Goal: Information Seeking & Learning: Learn about a topic

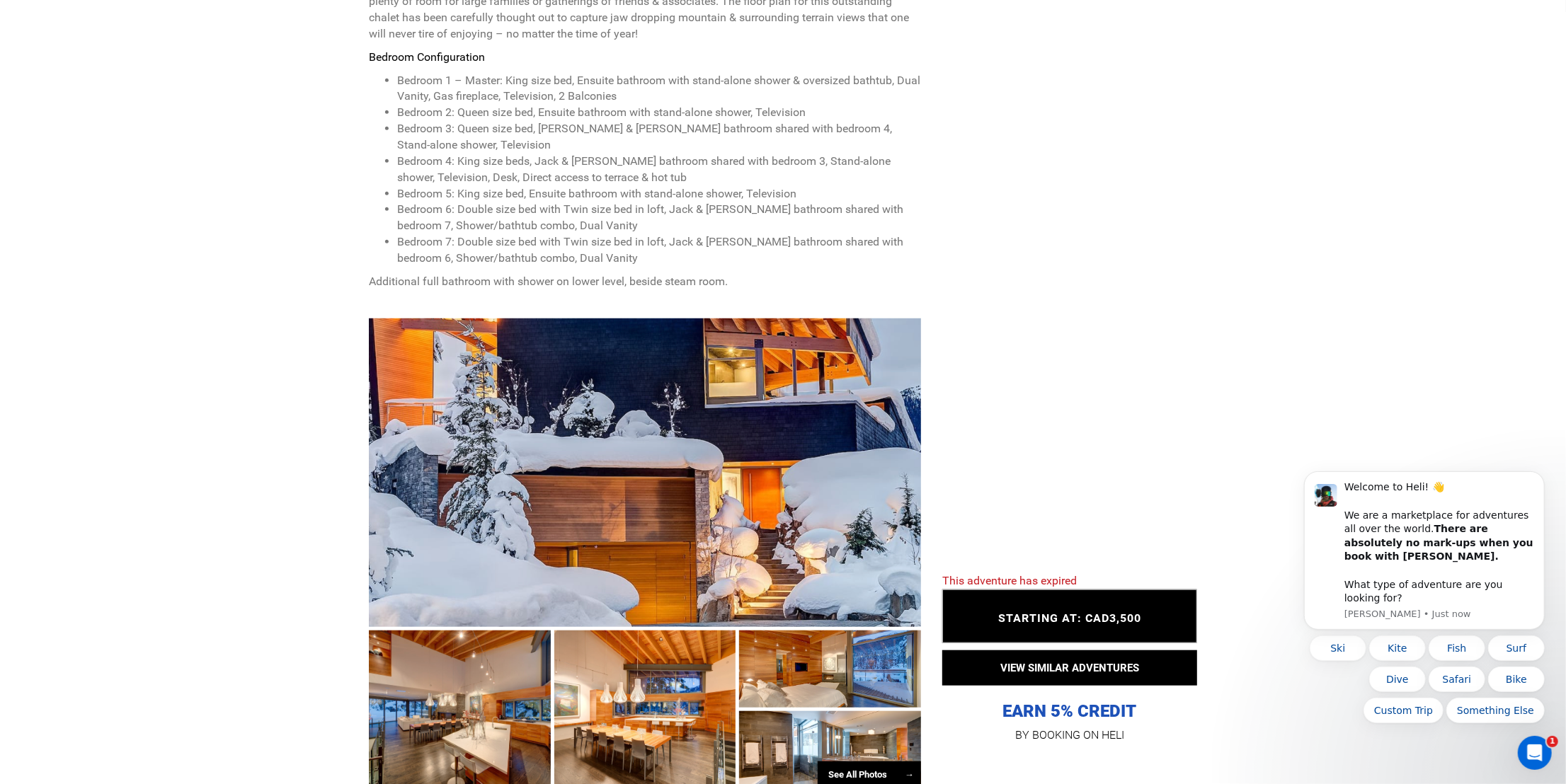
scroll to position [990, 0]
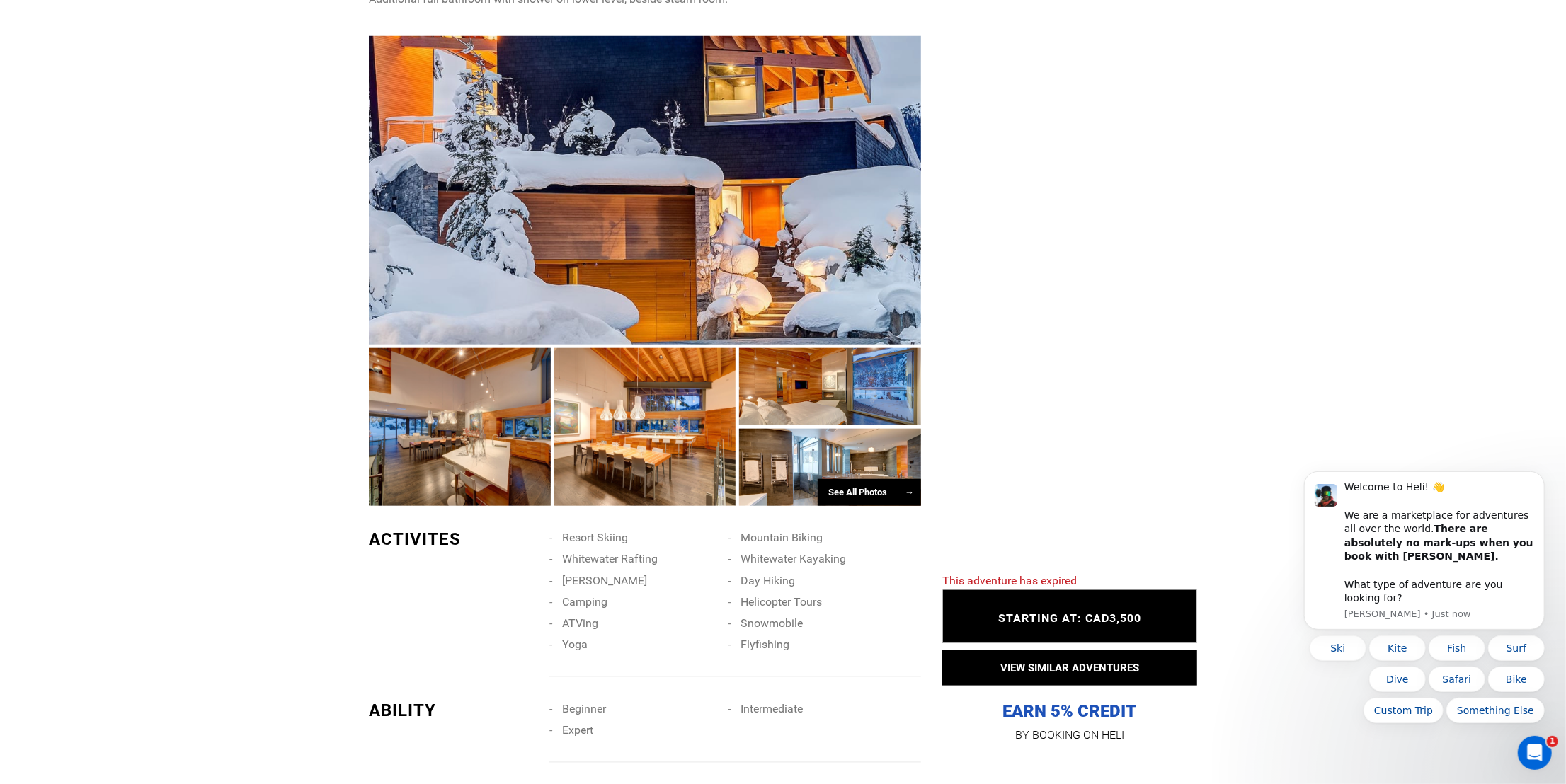
click at [850, 480] on div "See All Photos →" at bounding box center [869, 492] width 104 height 27
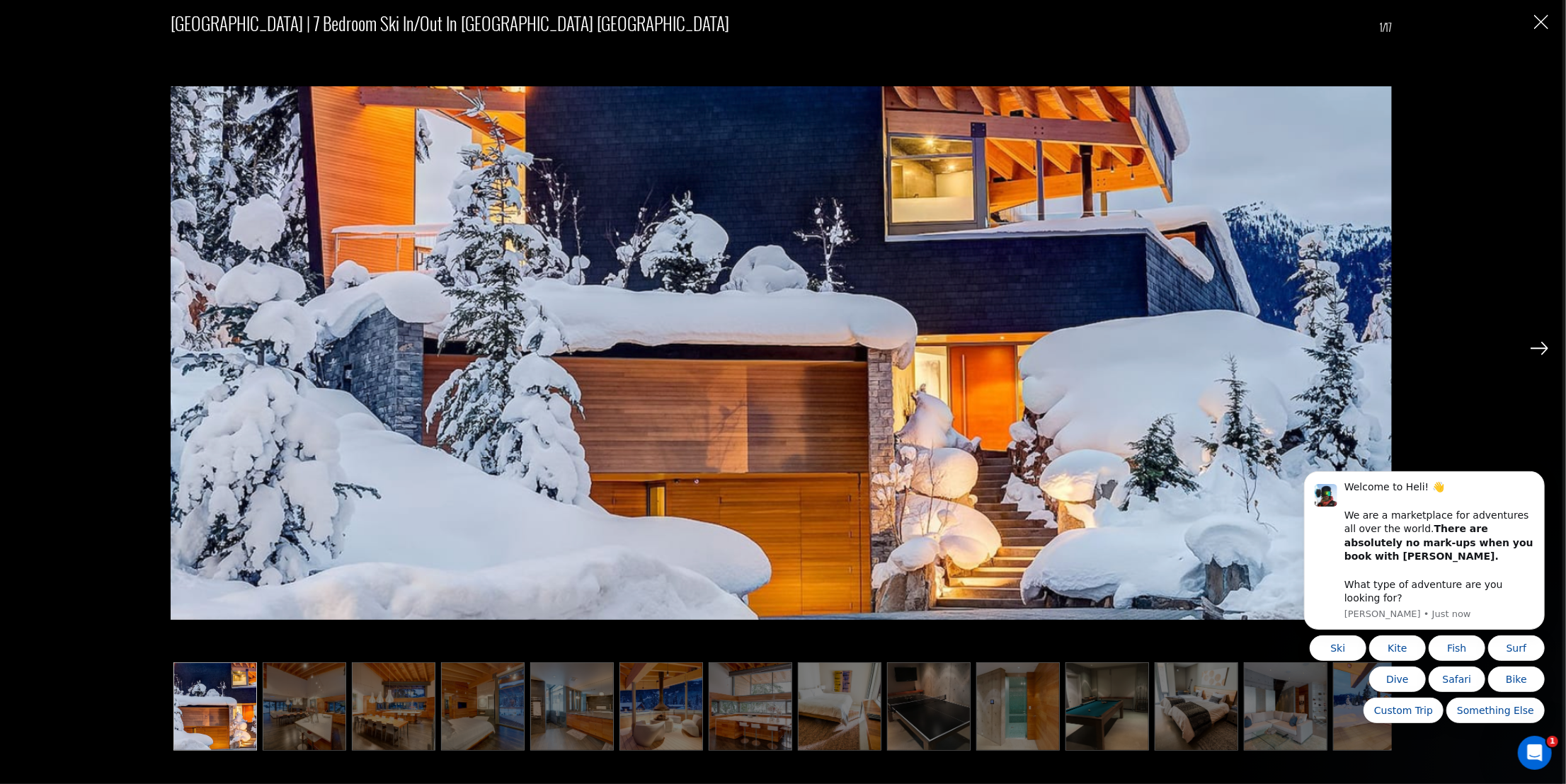
click at [1540, 350] on img at bounding box center [1539, 348] width 18 height 13
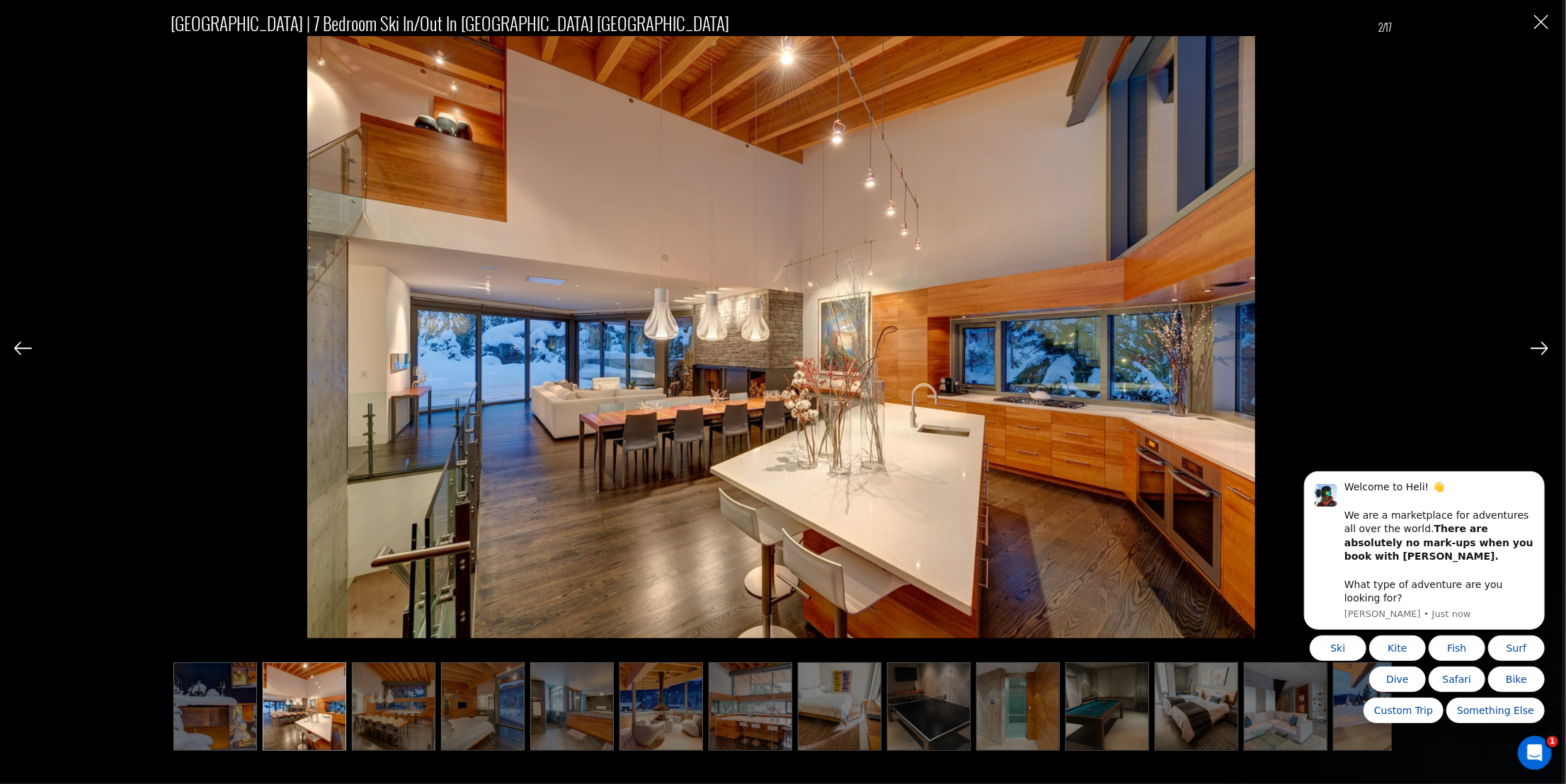
click at [1540, 350] on img at bounding box center [1539, 348] width 18 height 13
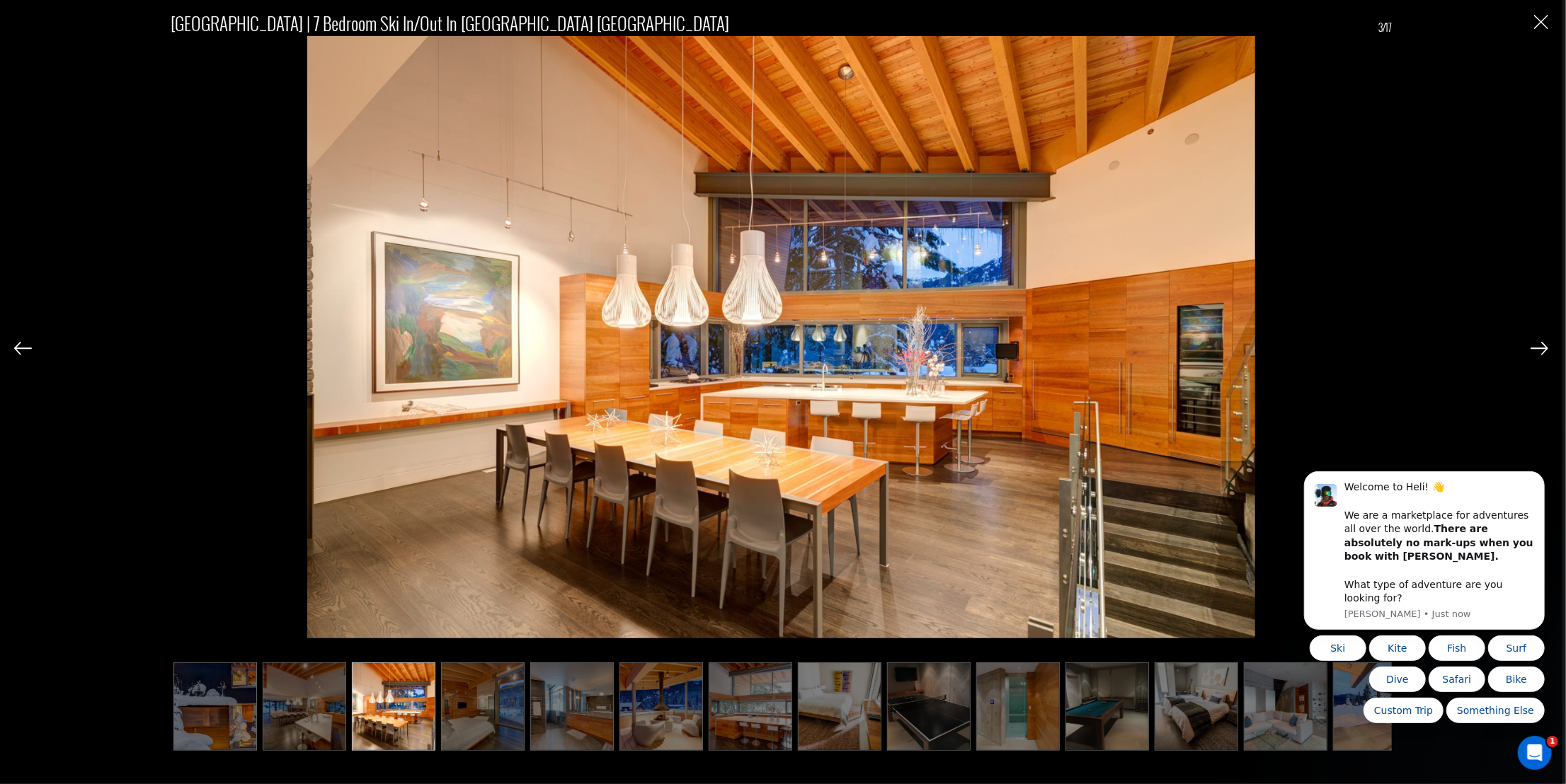
click at [1540, 350] on img at bounding box center [1539, 348] width 18 height 13
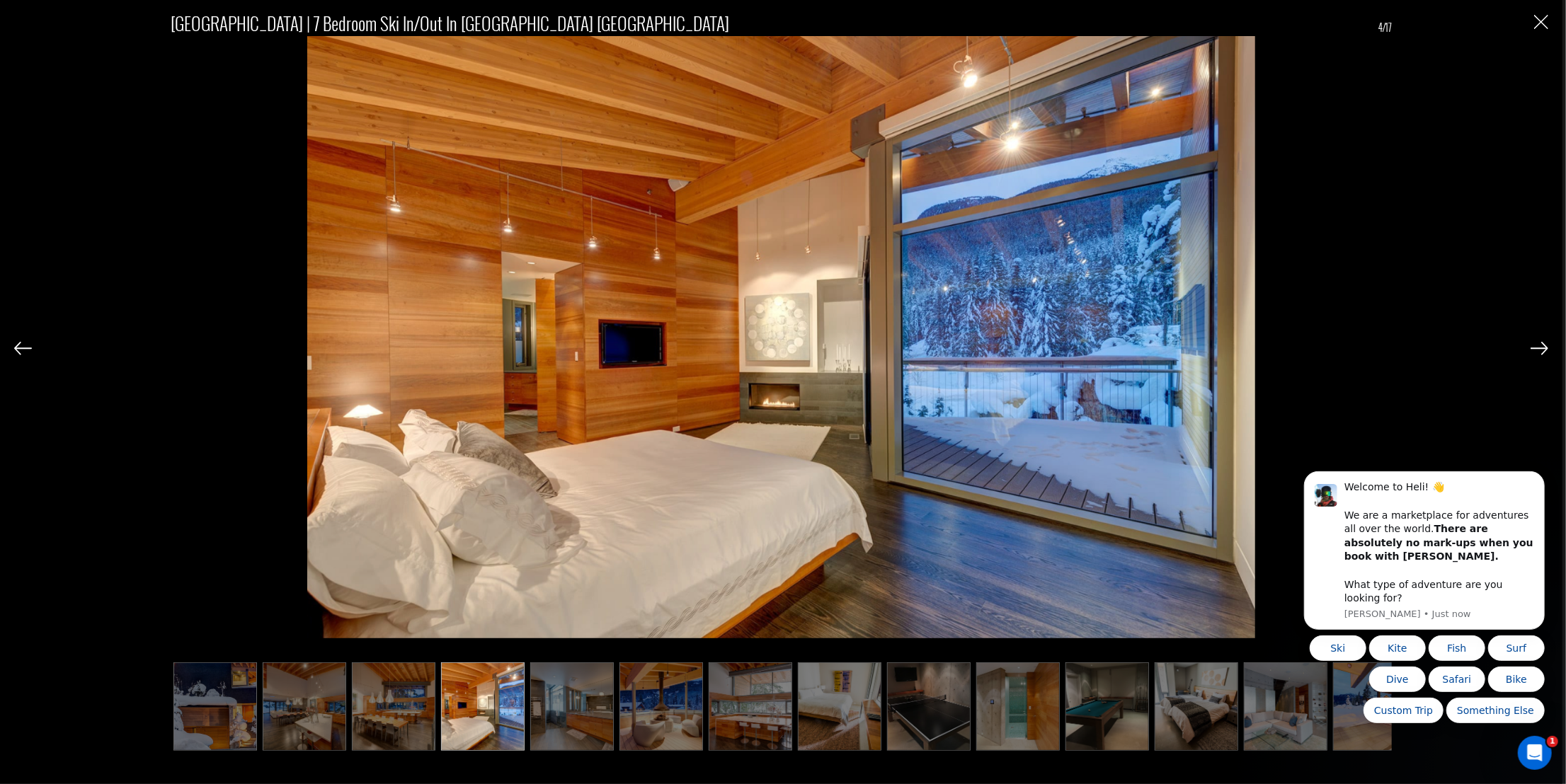
click at [1540, 350] on img at bounding box center [1539, 348] width 18 height 13
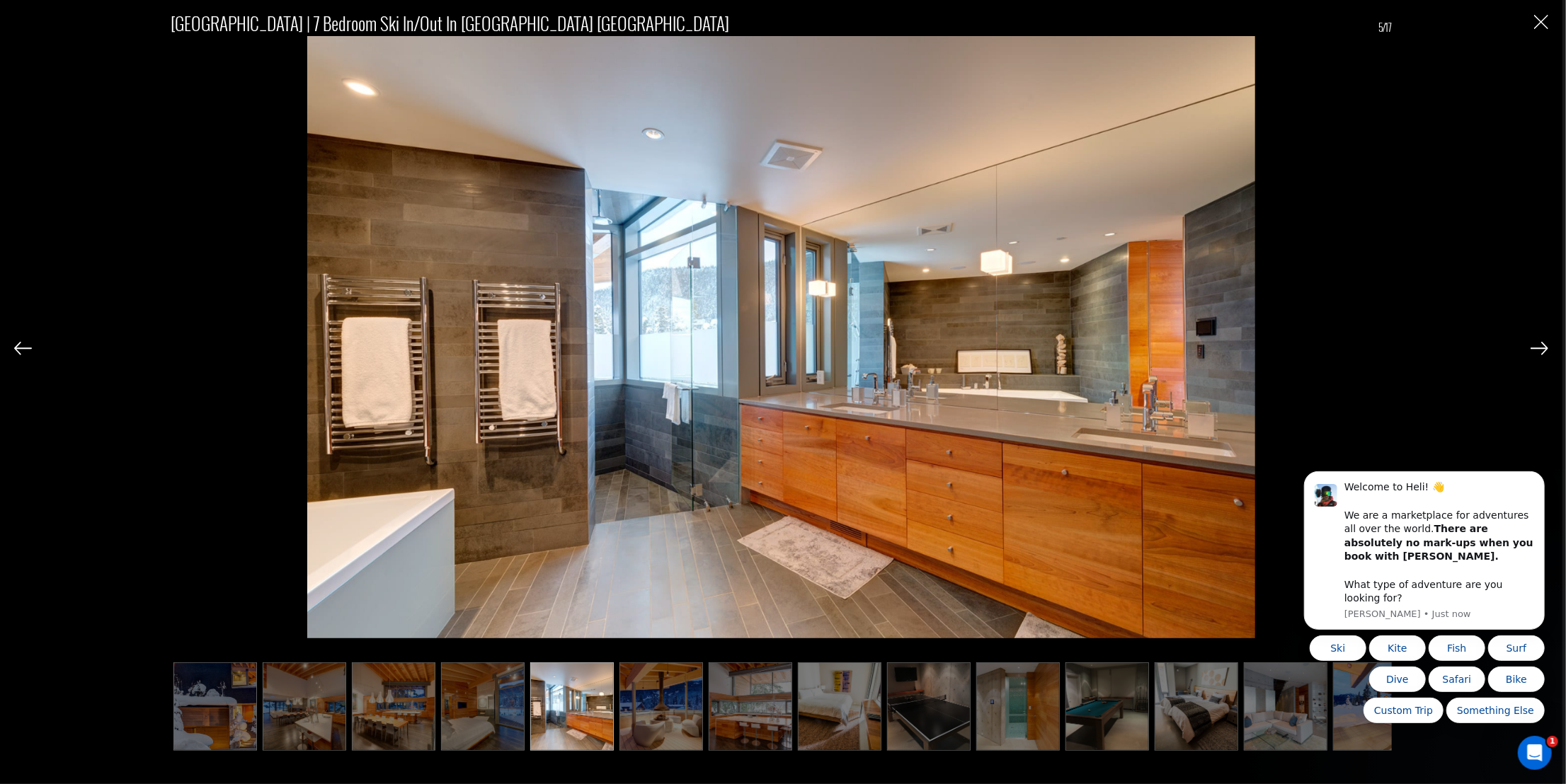
click at [1540, 350] on img at bounding box center [1539, 348] width 18 height 13
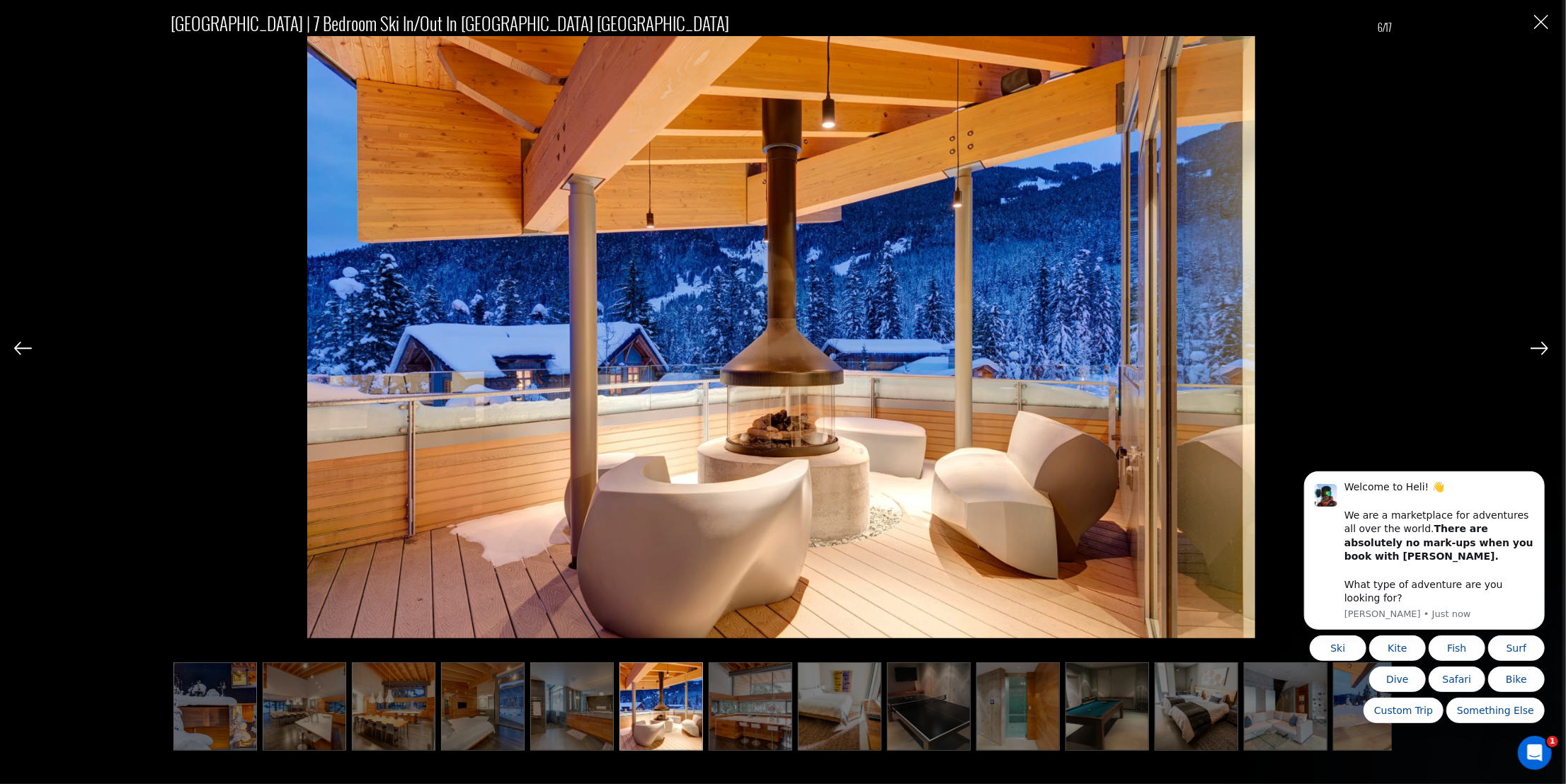
click at [1540, 350] on img at bounding box center [1539, 348] width 18 height 13
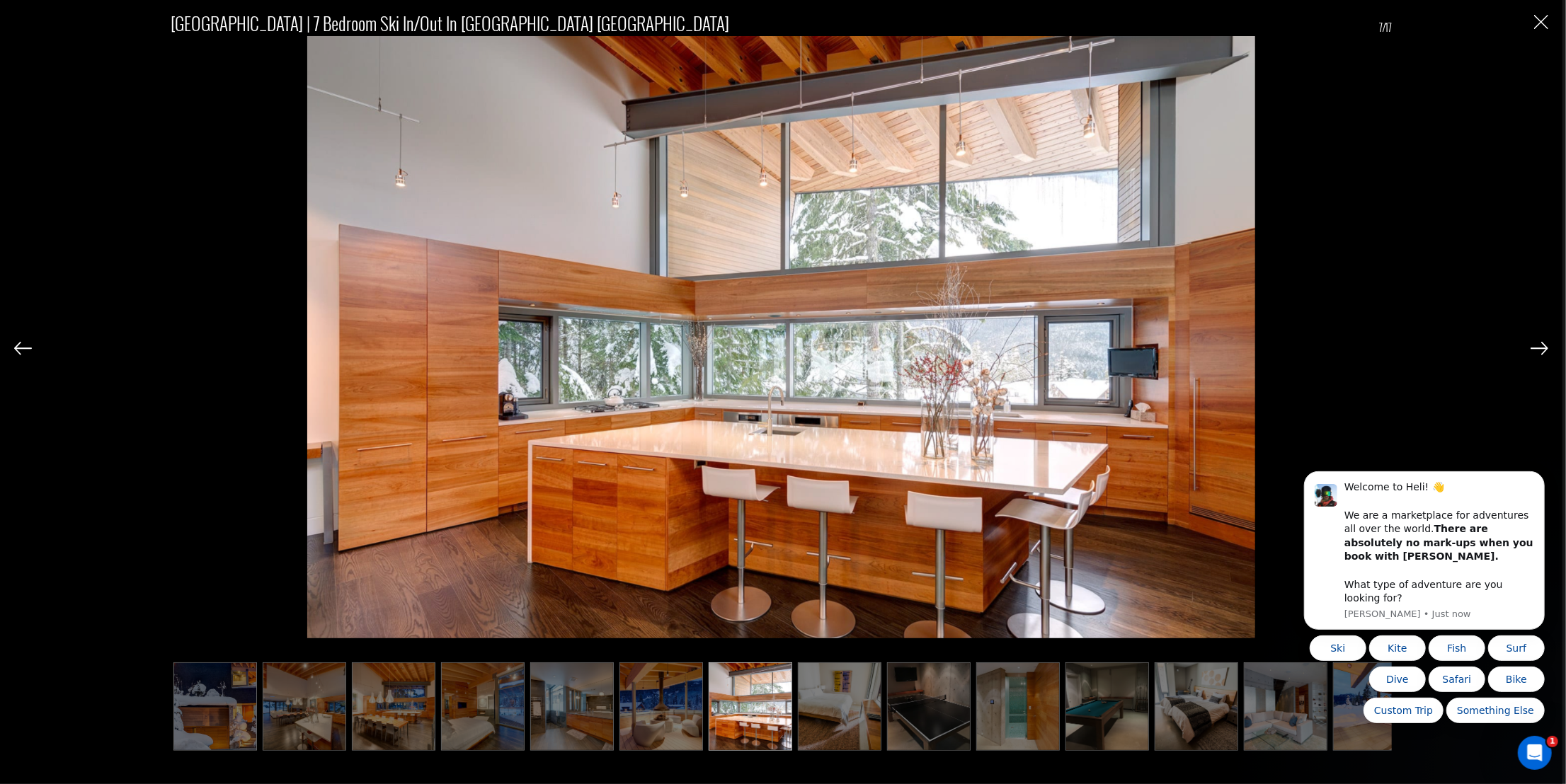
click at [1540, 350] on img at bounding box center [1539, 348] width 18 height 13
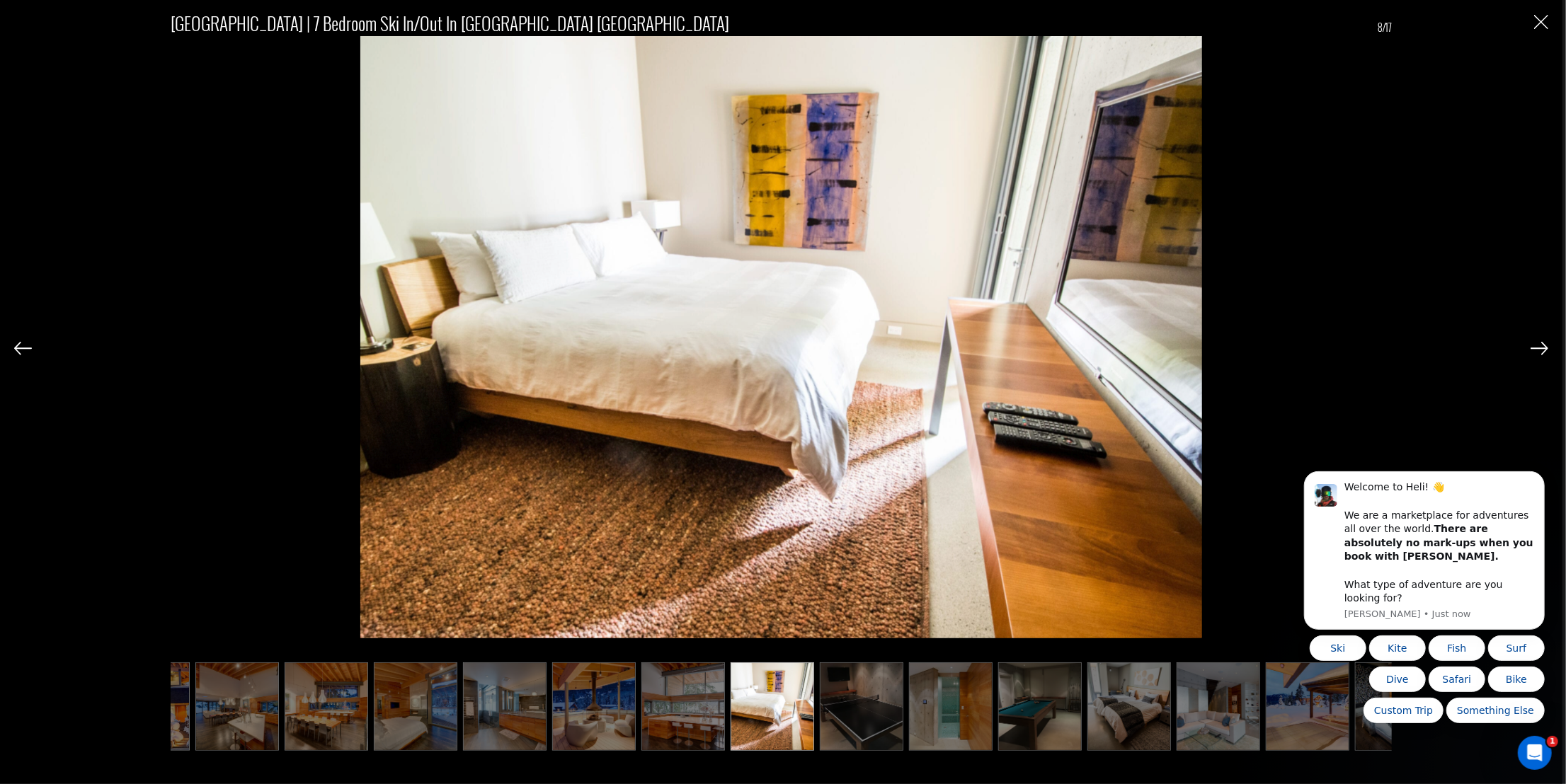
click at [1540, 350] on img at bounding box center [1539, 348] width 18 height 13
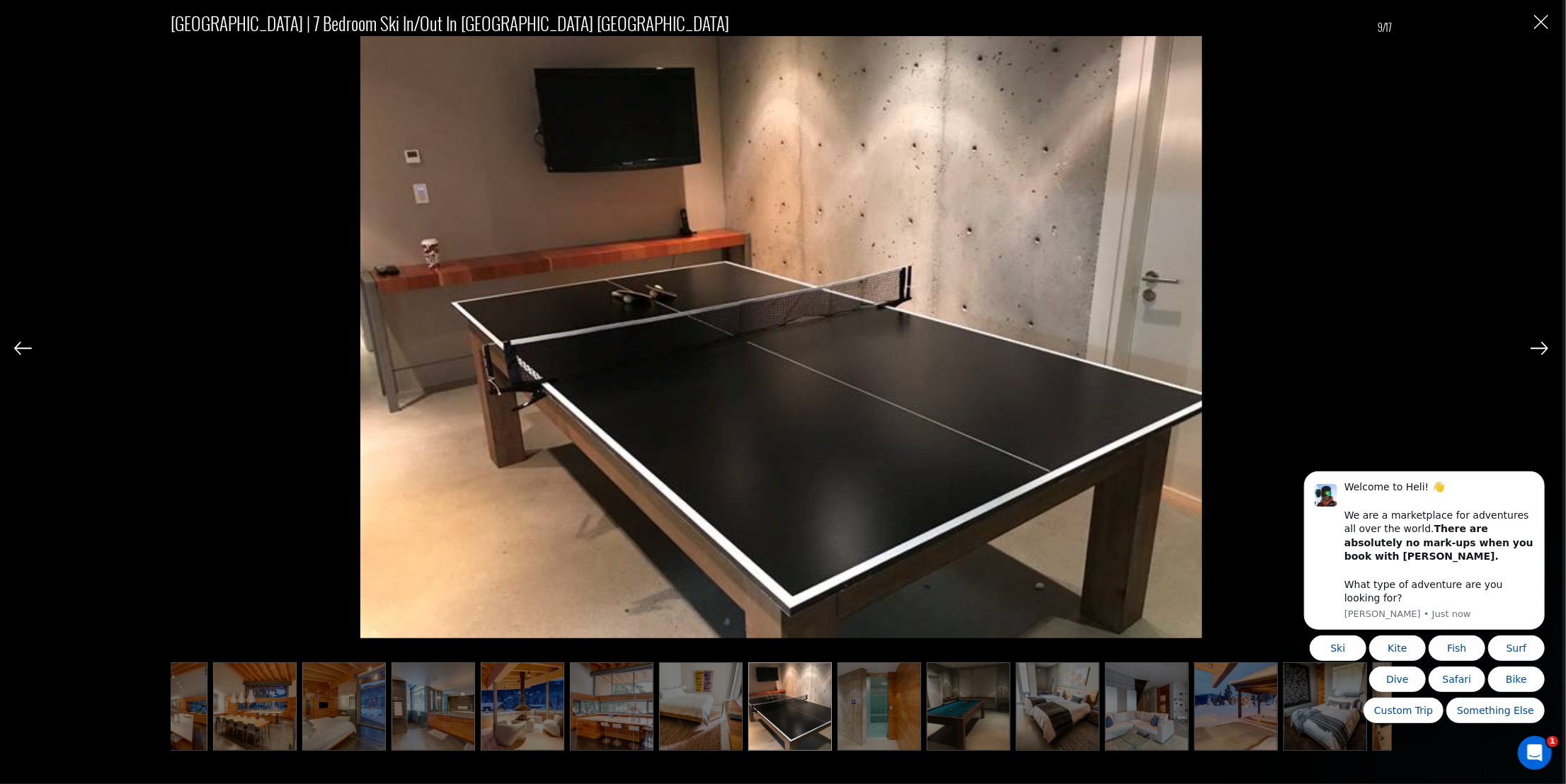
click at [1540, 350] on img at bounding box center [1539, 348] width 18 height 13
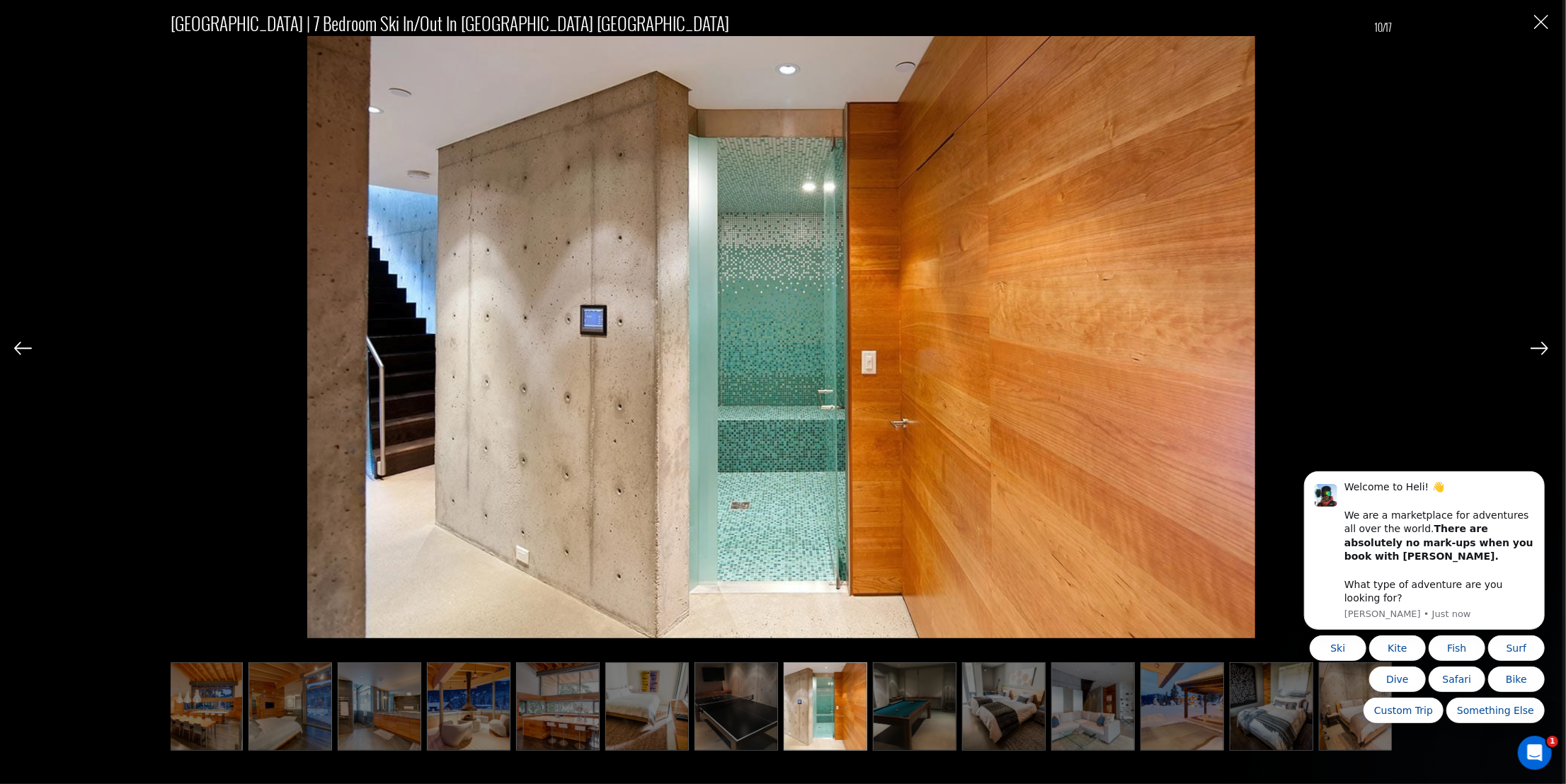
click at [1540, 350] on img at bounding box center [1539, 348] width 18 height 13
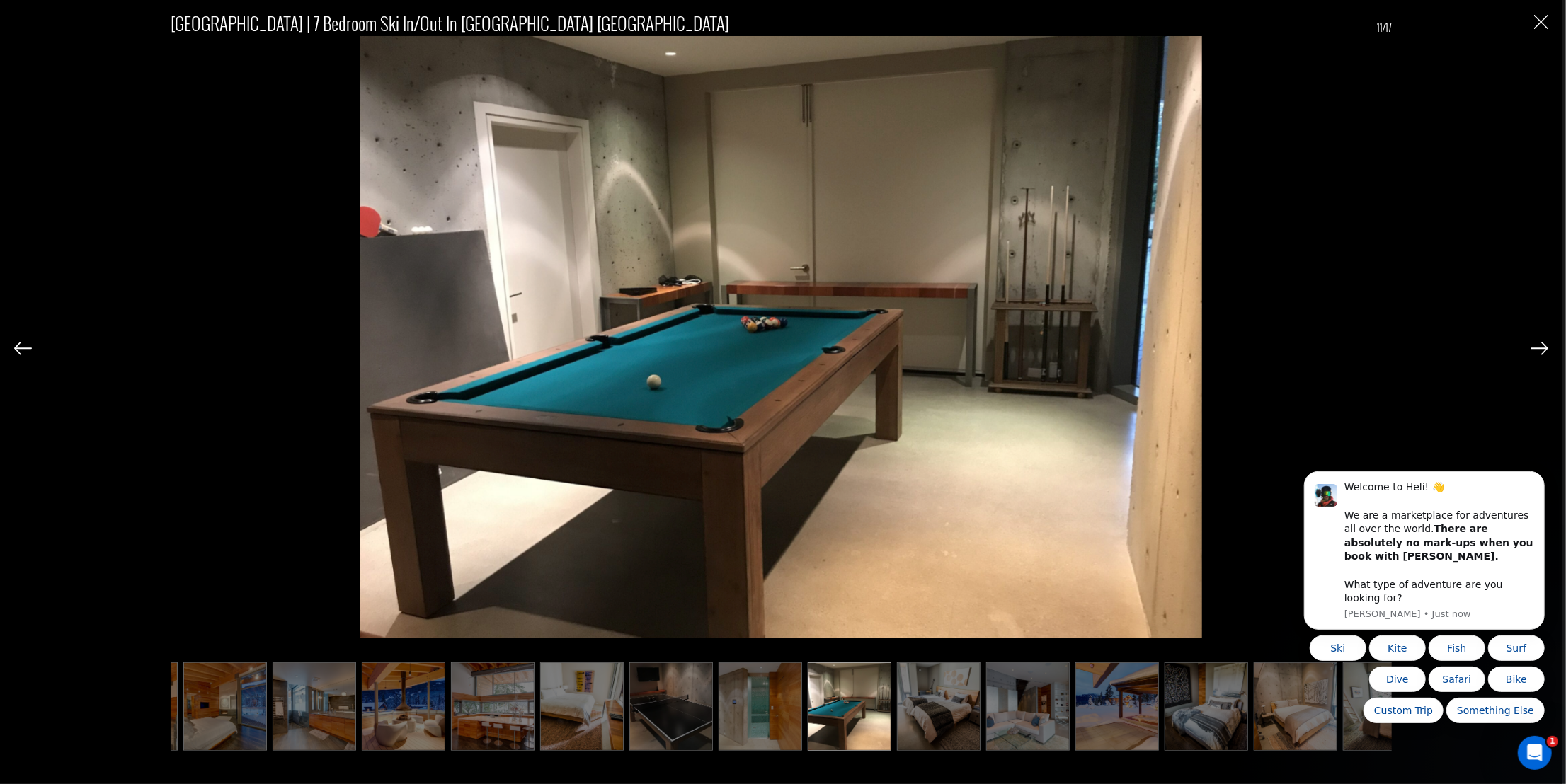
click at [1540, 350] on img at bounding box center [1539, 348] width 18 height 13
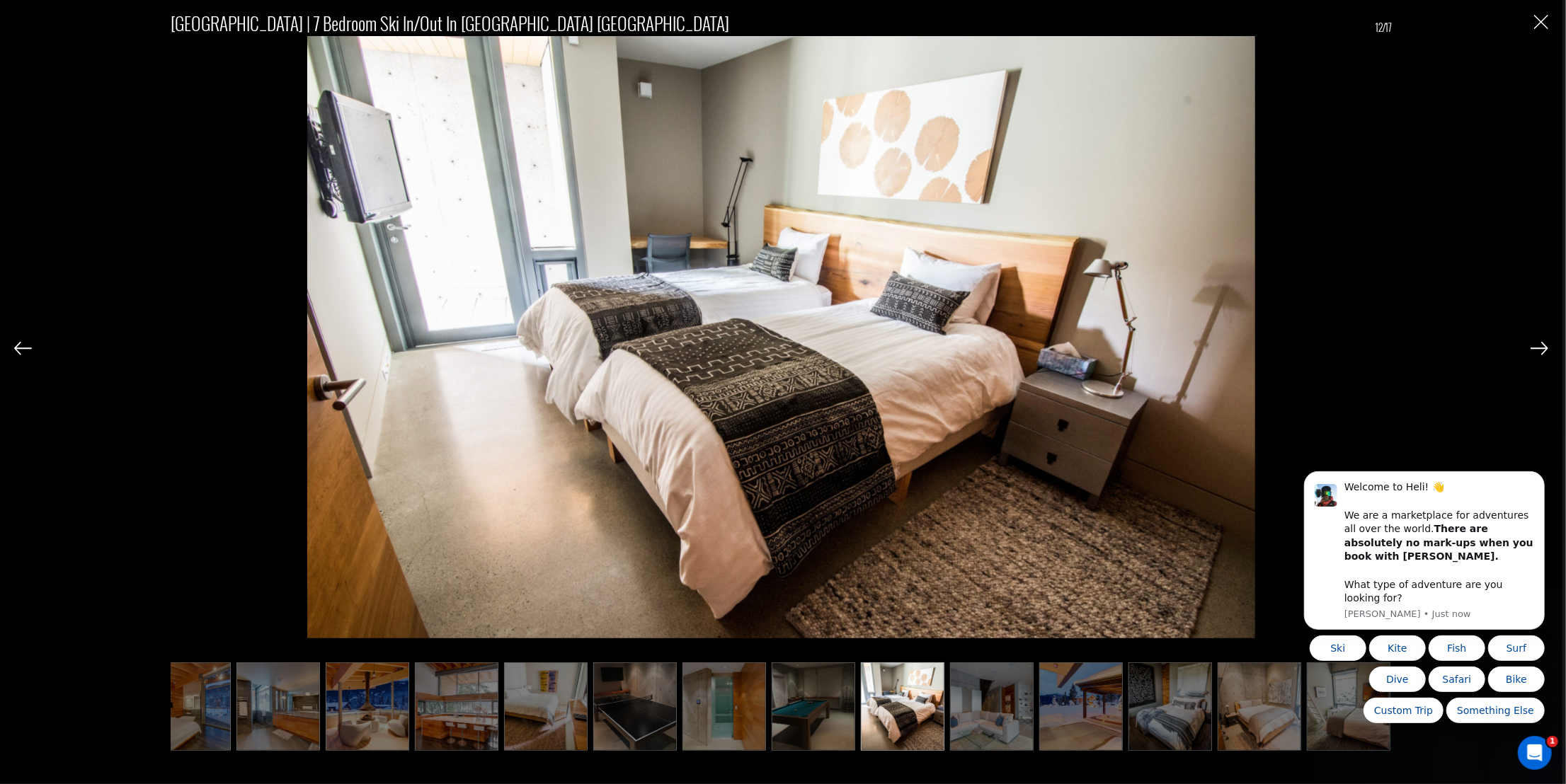
scroll to position [1486, 0]
click at [1539, 17] on img "Close" at bounding box center [1541, 22] width 14 height 14
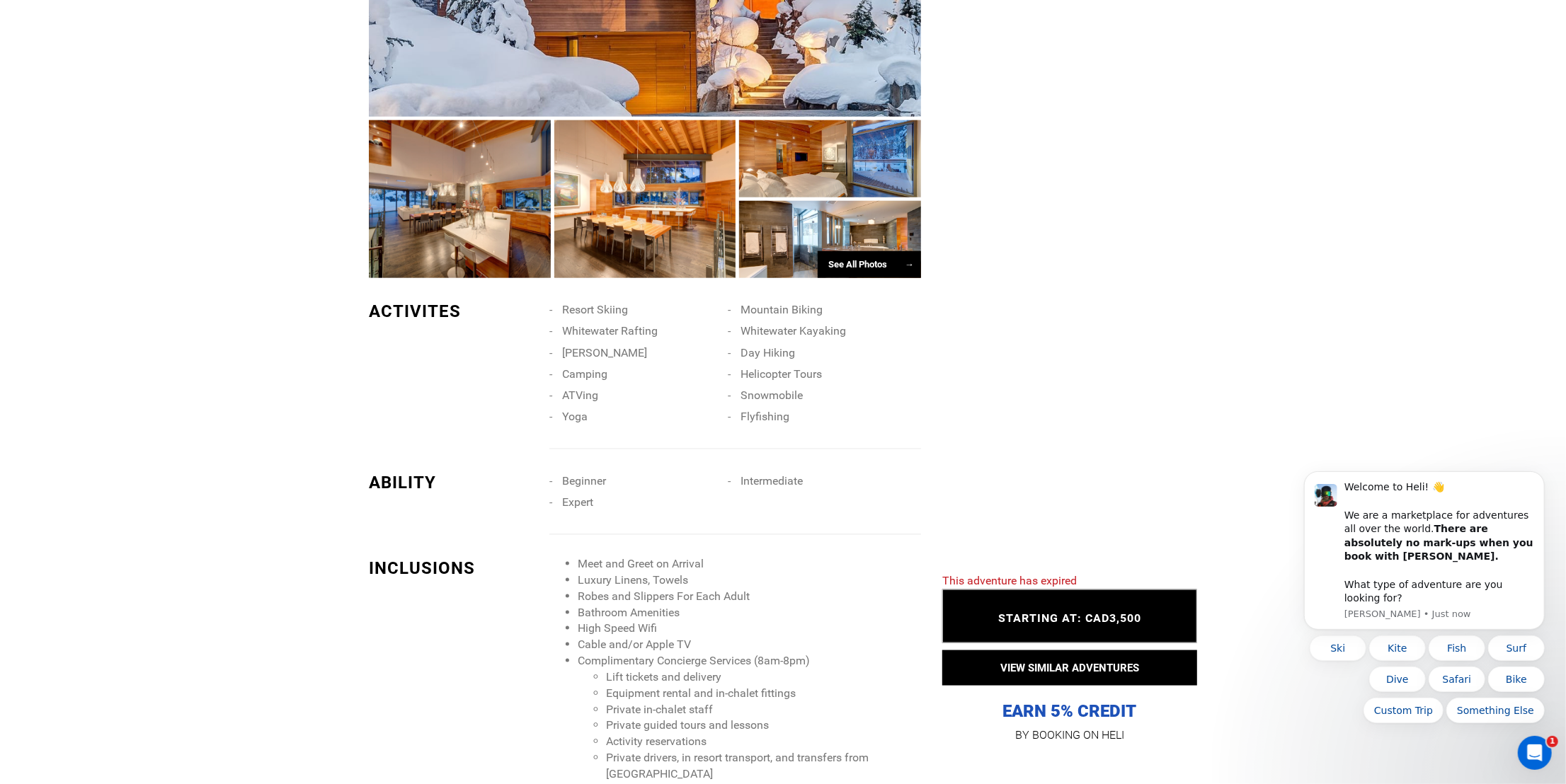
scroll to position [1274, 0]
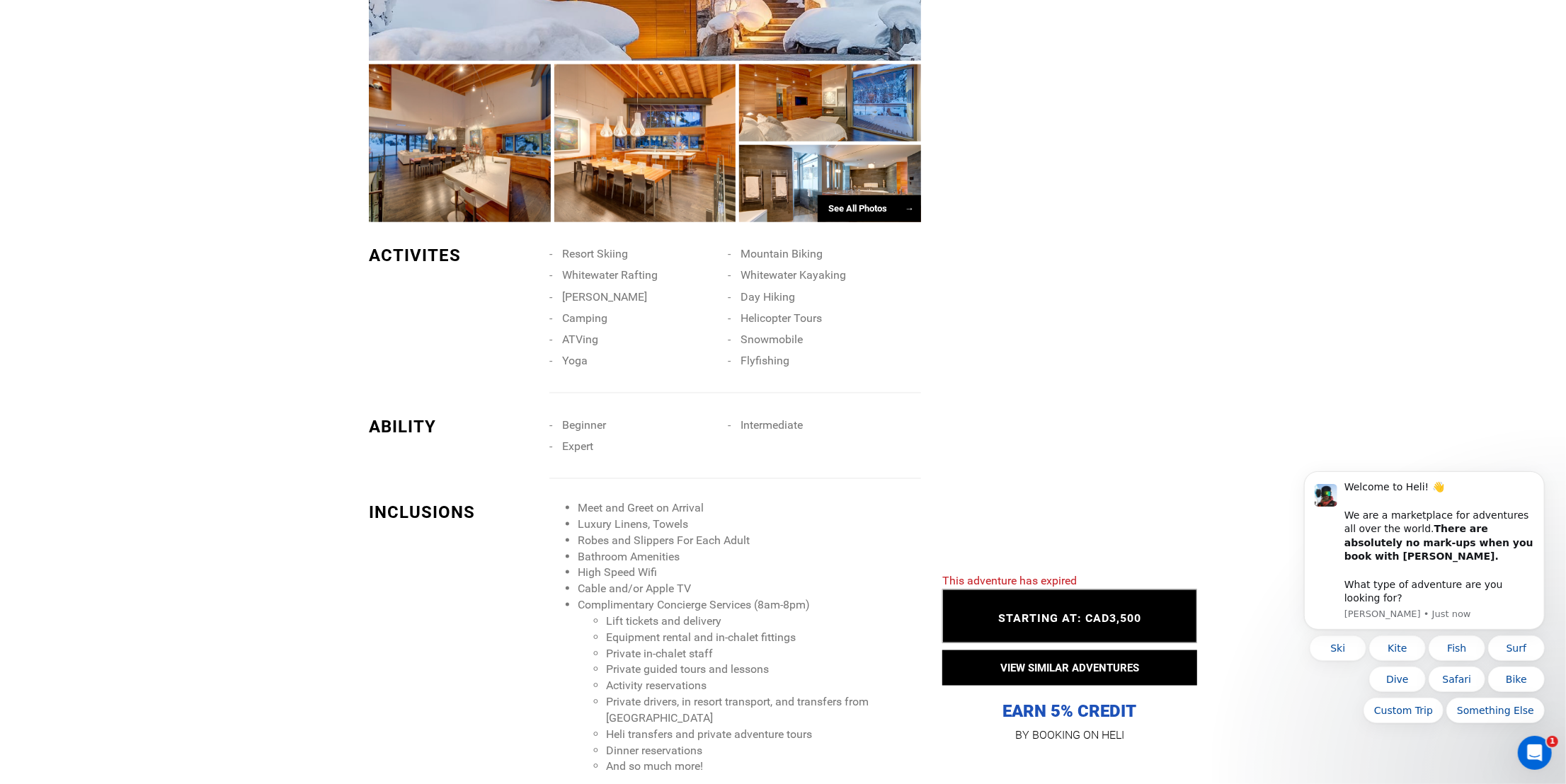
click at [900, 195] on div "See All Photos →" at bounding box center [869, 209] width 104 height 27
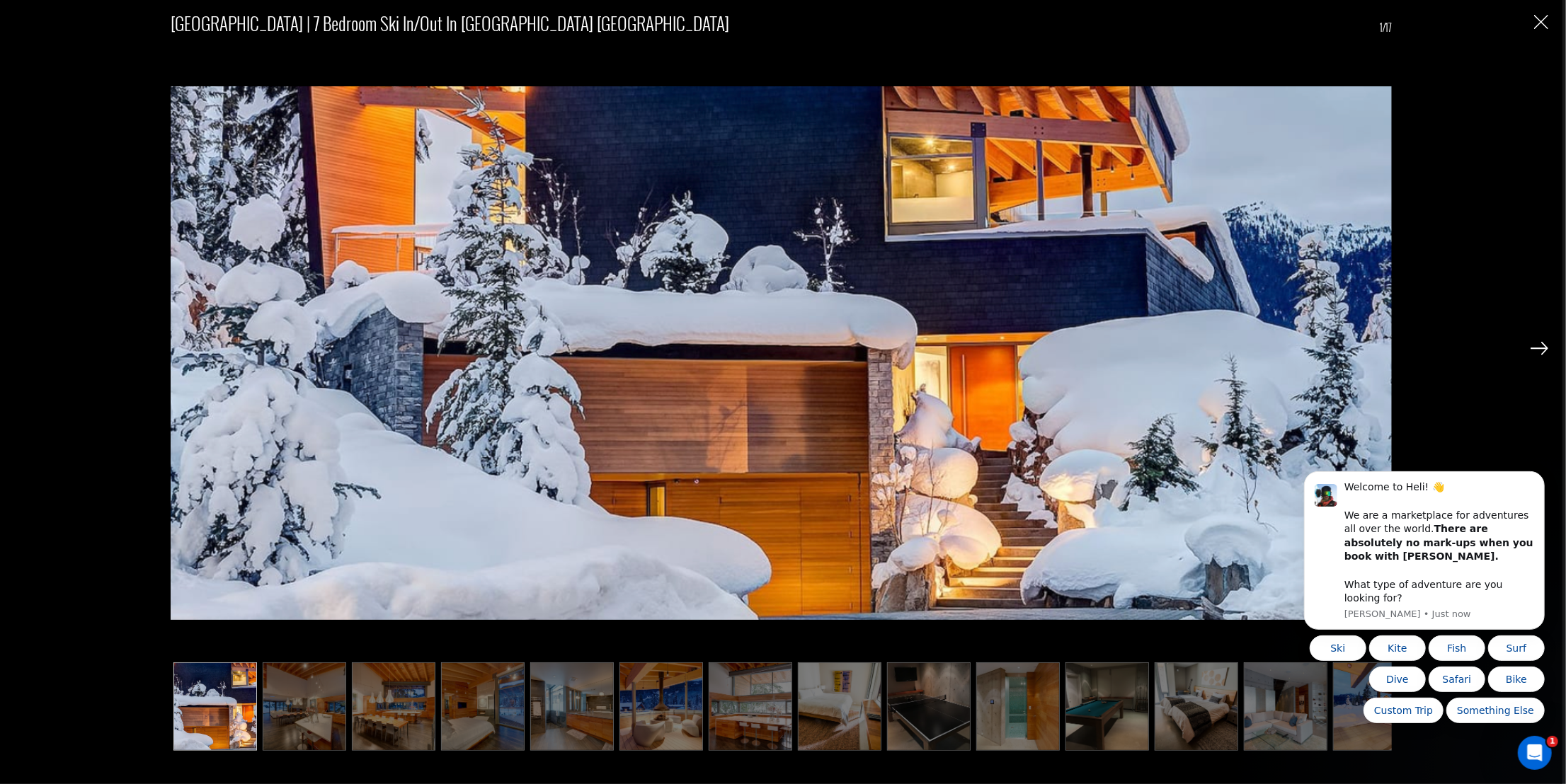
click at [1243, 731] on img at bounding box center [1285, 706] width 83 height 89
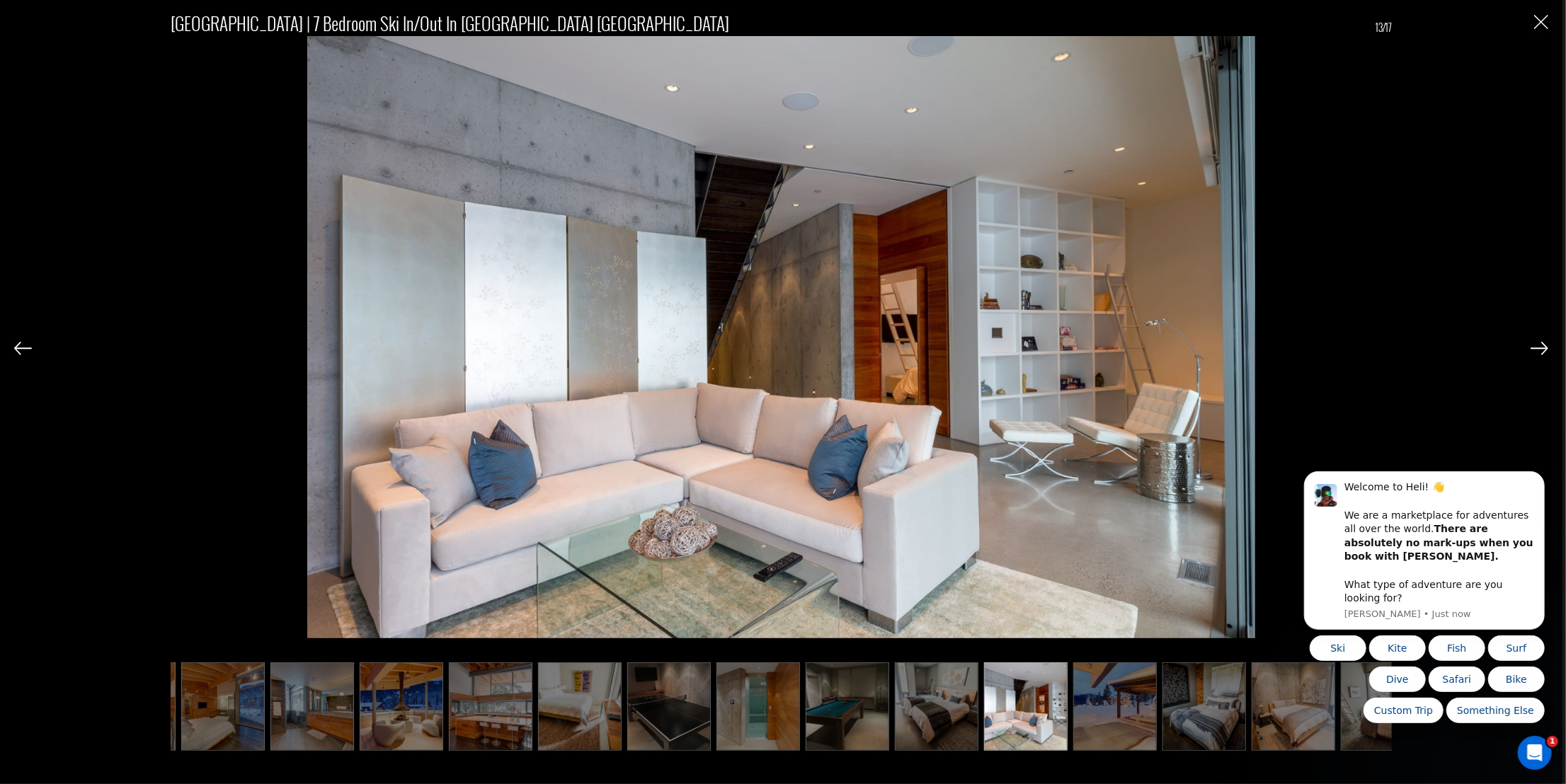
scroll to position [0, 294]
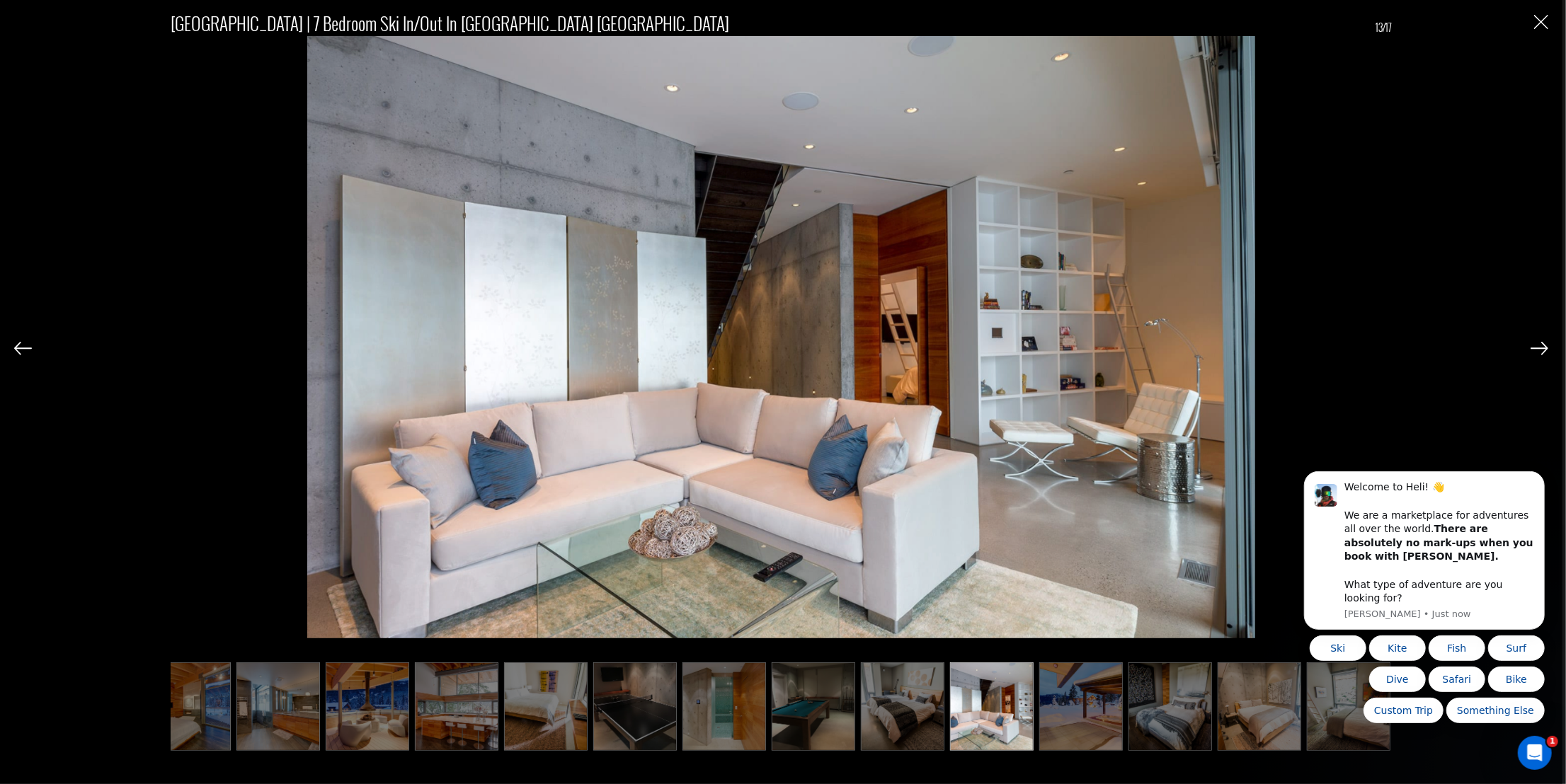
click at [1540, 341] on div at bounding box center [1539, 347] width 18 height 24
click at [1535, 345] on img at bounding box center [1539, 348] width 18 height 13
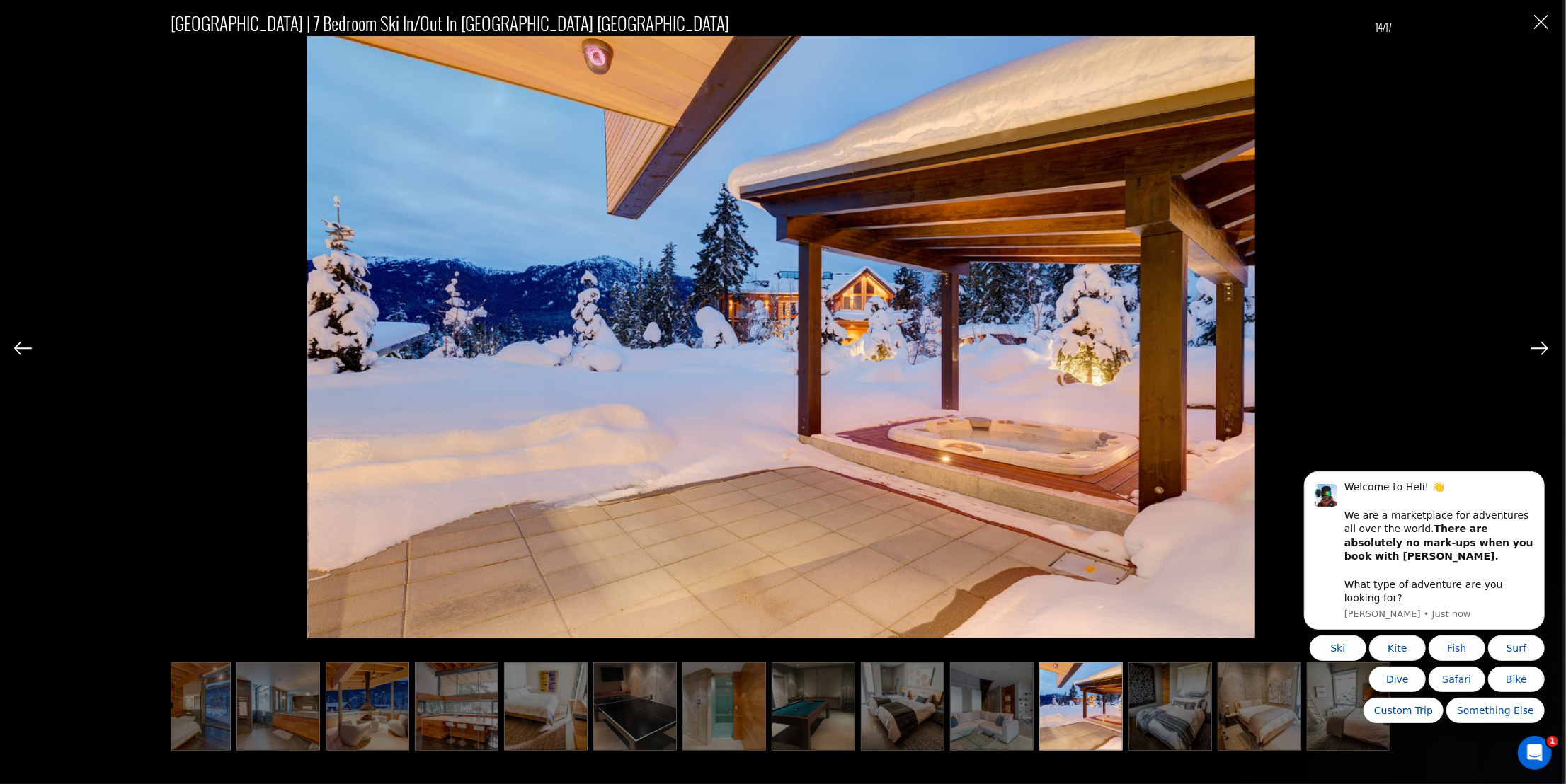
click at [1535, 345] on img at bounding box center [1539, 348] width 18 height 13
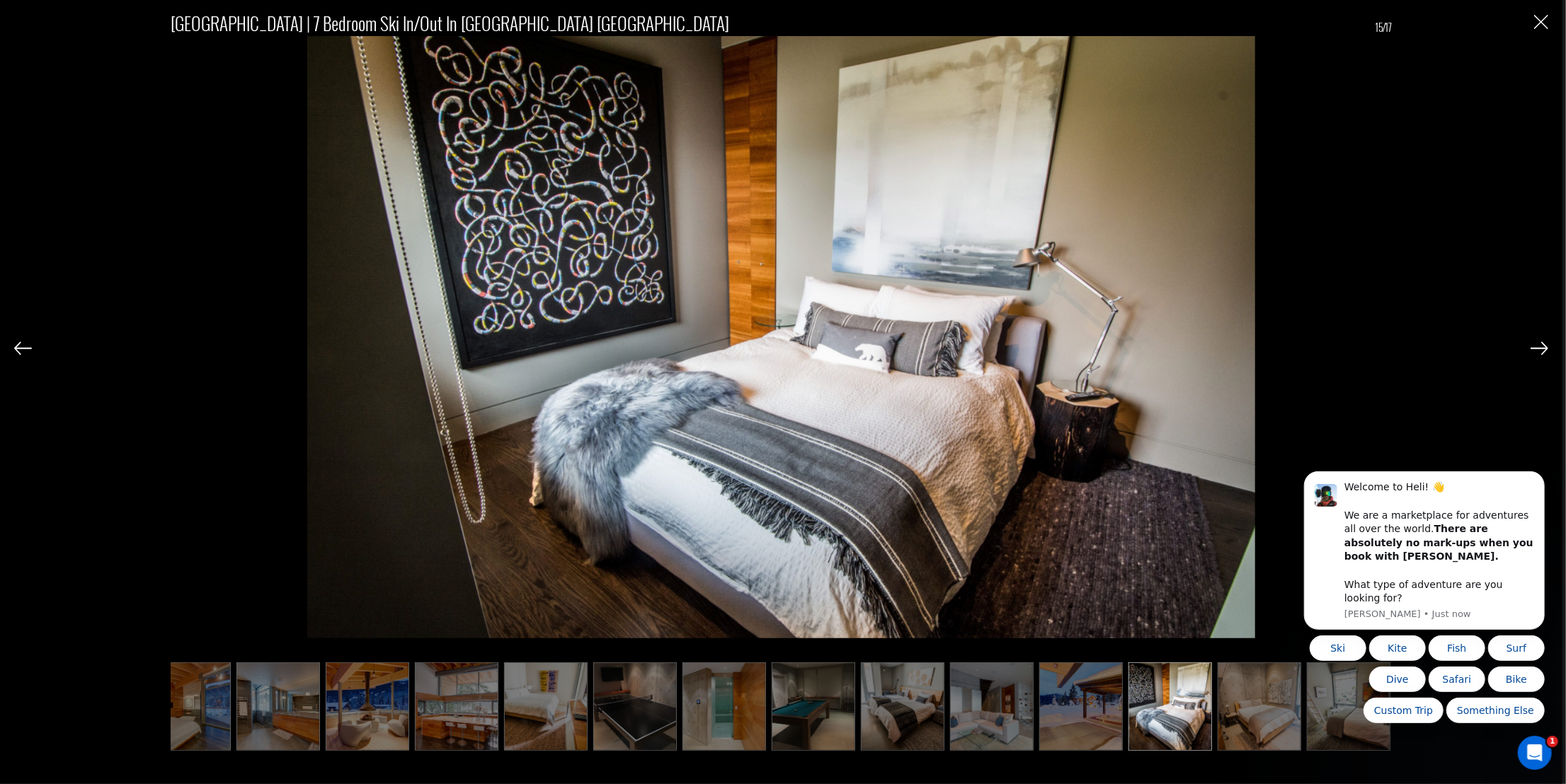
click at [1535, 345] on img at bounding box center [1539, 348] width 18 height 13
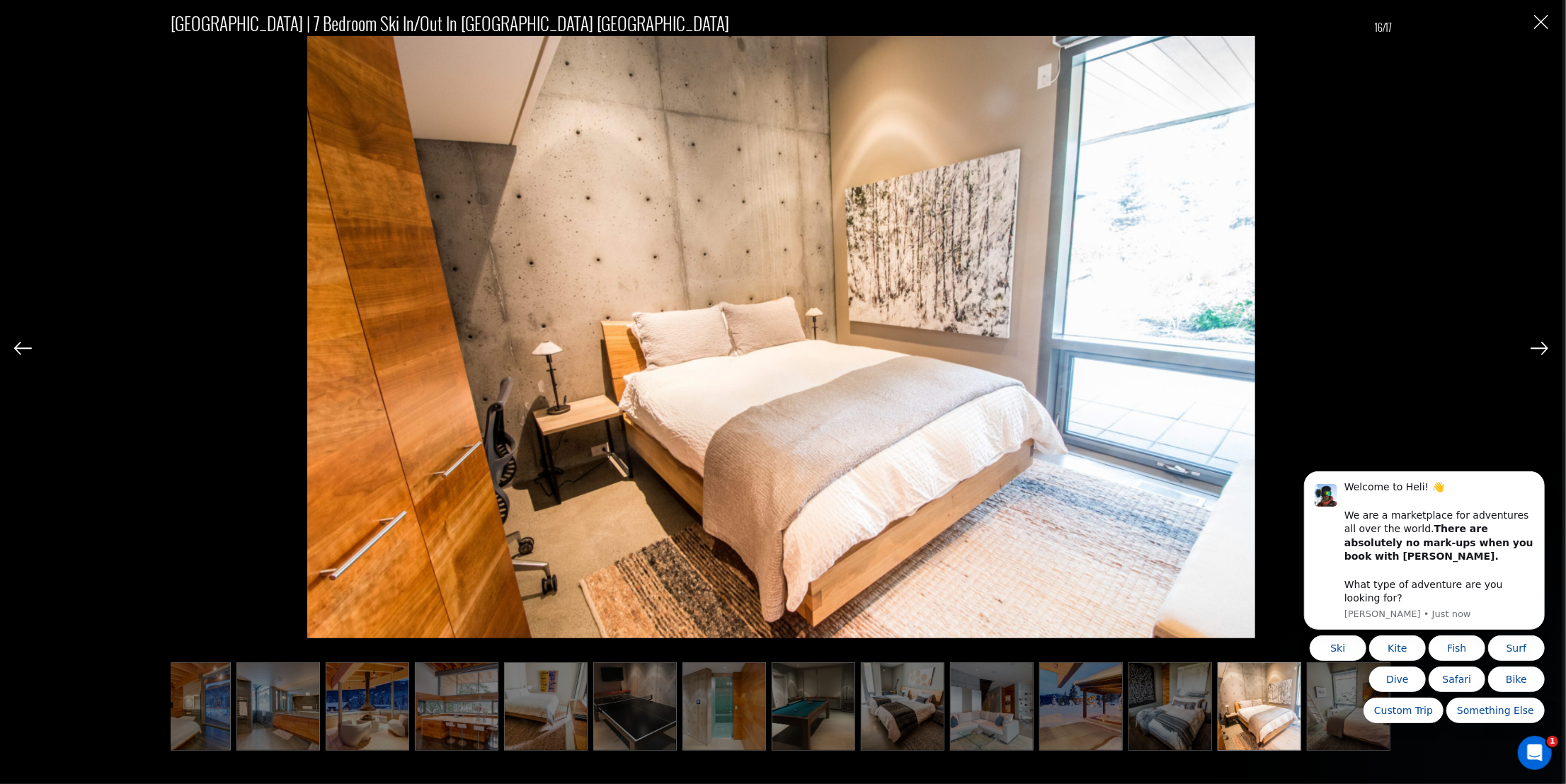
click at [1535, 345] on img at bounding box center [1539, 348] width 18 height 13
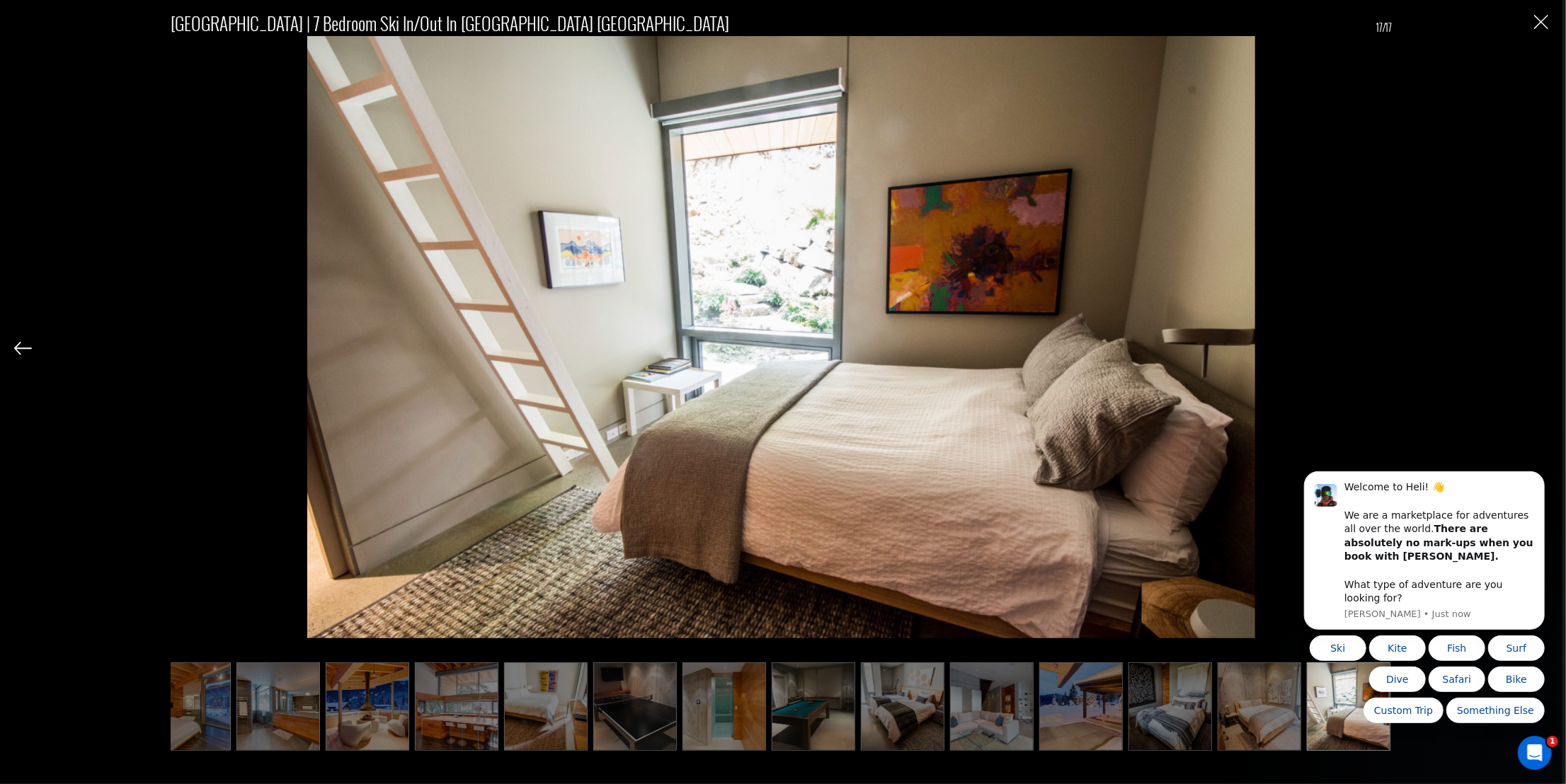
click at [1535, 345] on div "[GEOGRAPHIC_DATA] | 7 Bedroom Ski In/Out in [GEOGRAPHIC_DATA] [GEOGRAPHIC_DATA]…" at bounding box center [781, 372] width 1534 height 745
click at [1543, 22] on img "Close" at bounding box center [1541, 22] width 14 height 14
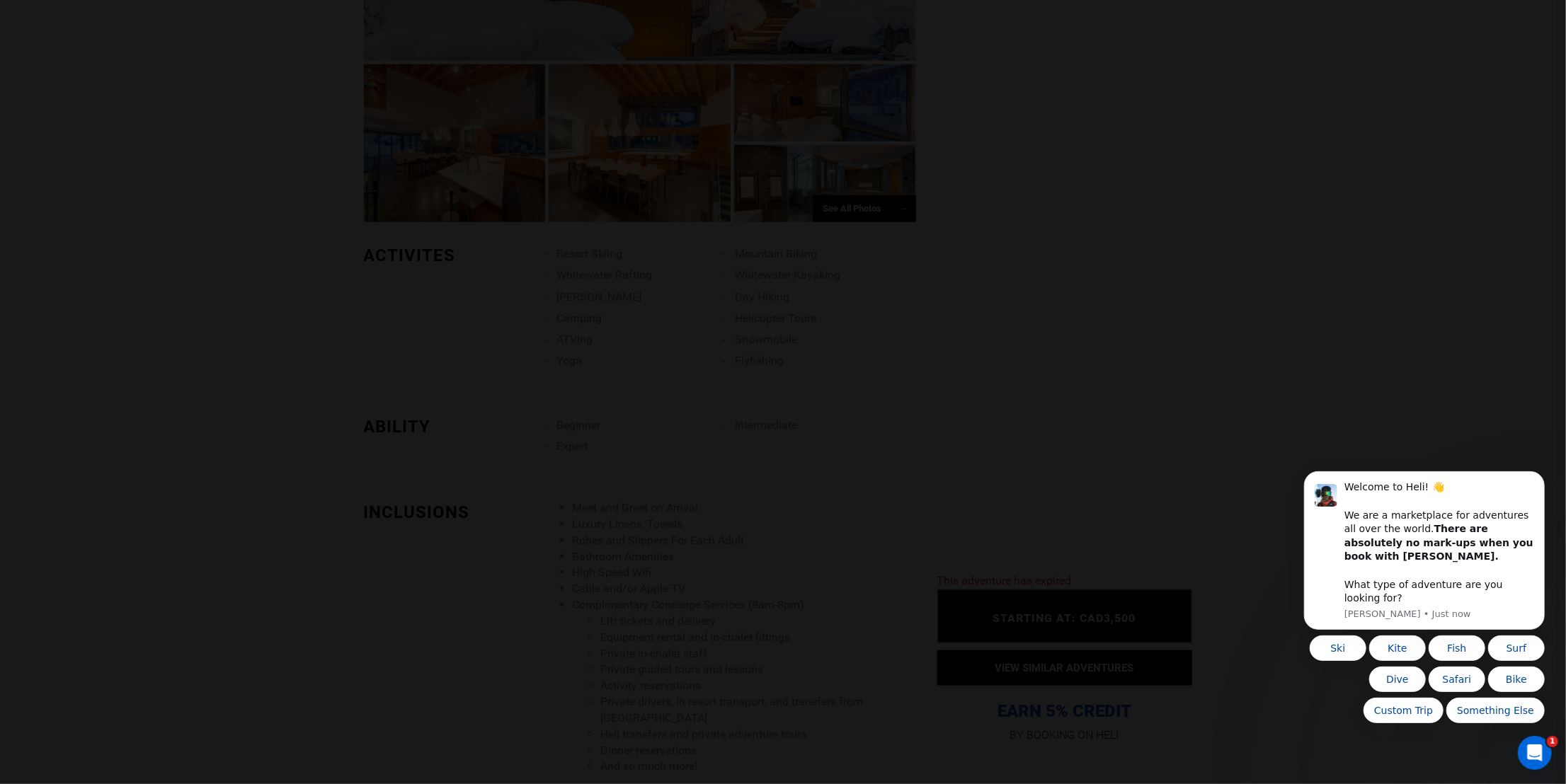
scroll to position [0, 0]
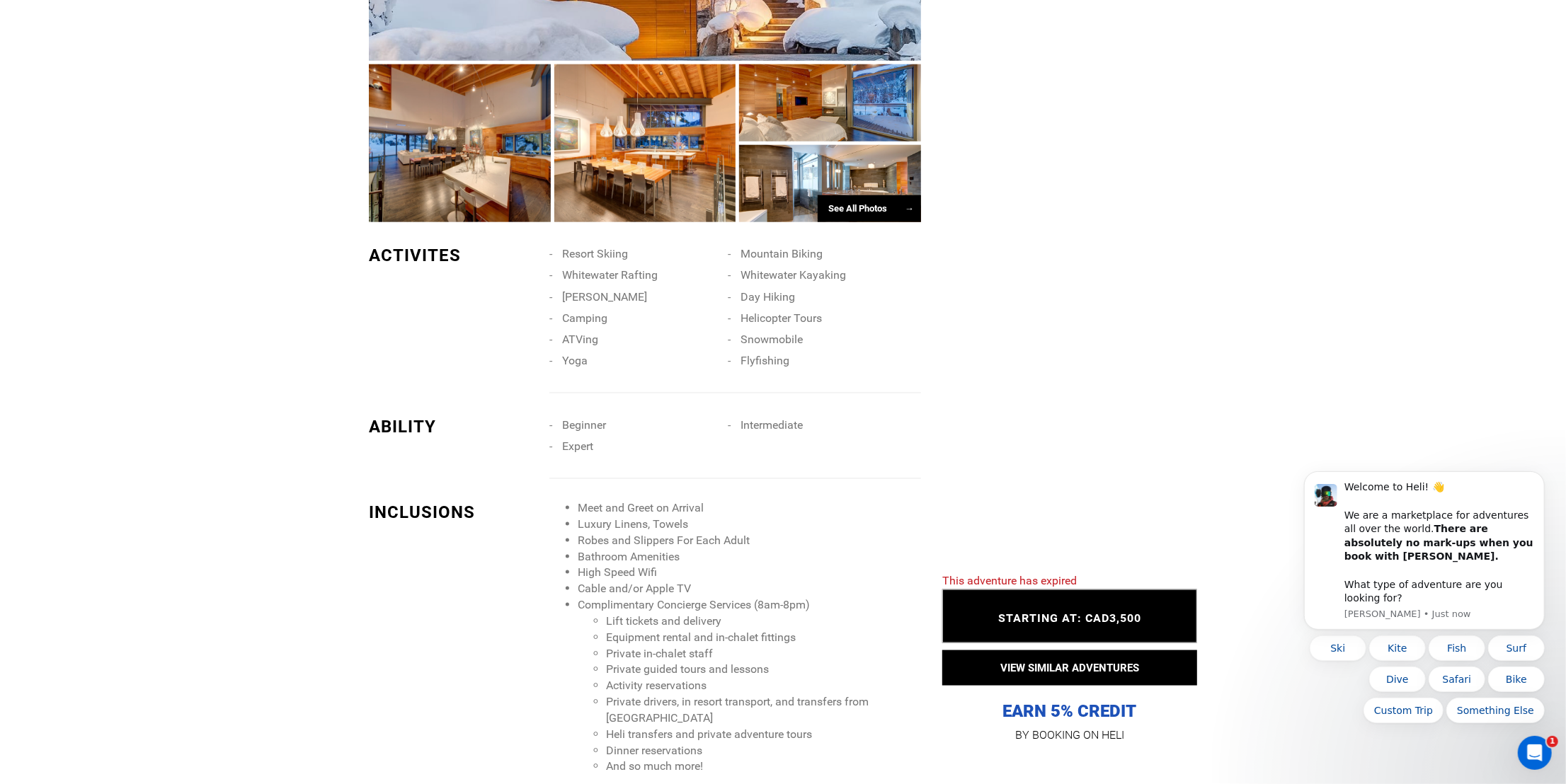
click at [653, 184] on div at bounding box center [645, 143] width 182 height 158
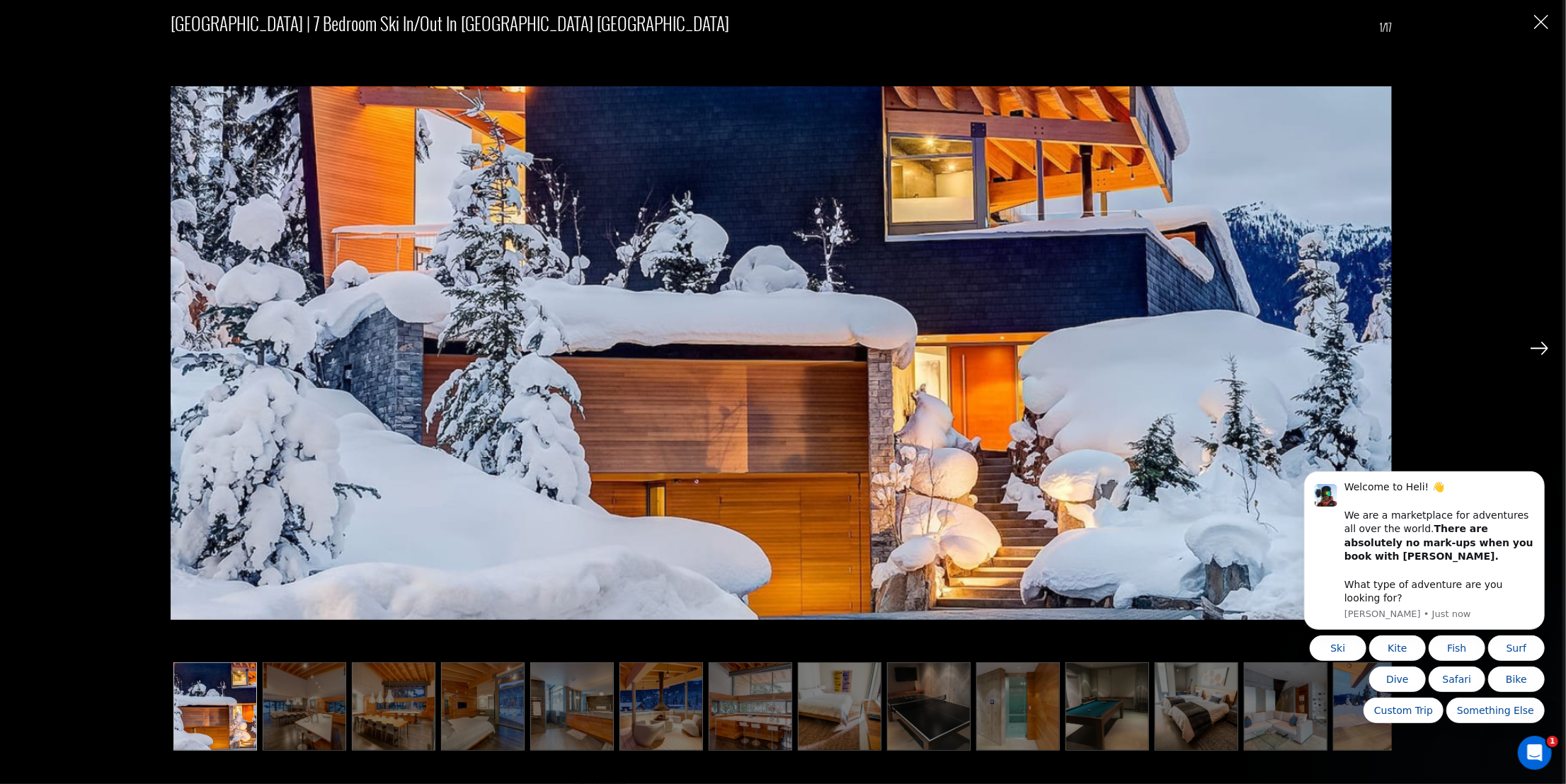
scroll to position [1698, 0]
click at [1538, 344] on img at bounding box center [1539, 348] width 18 height 13
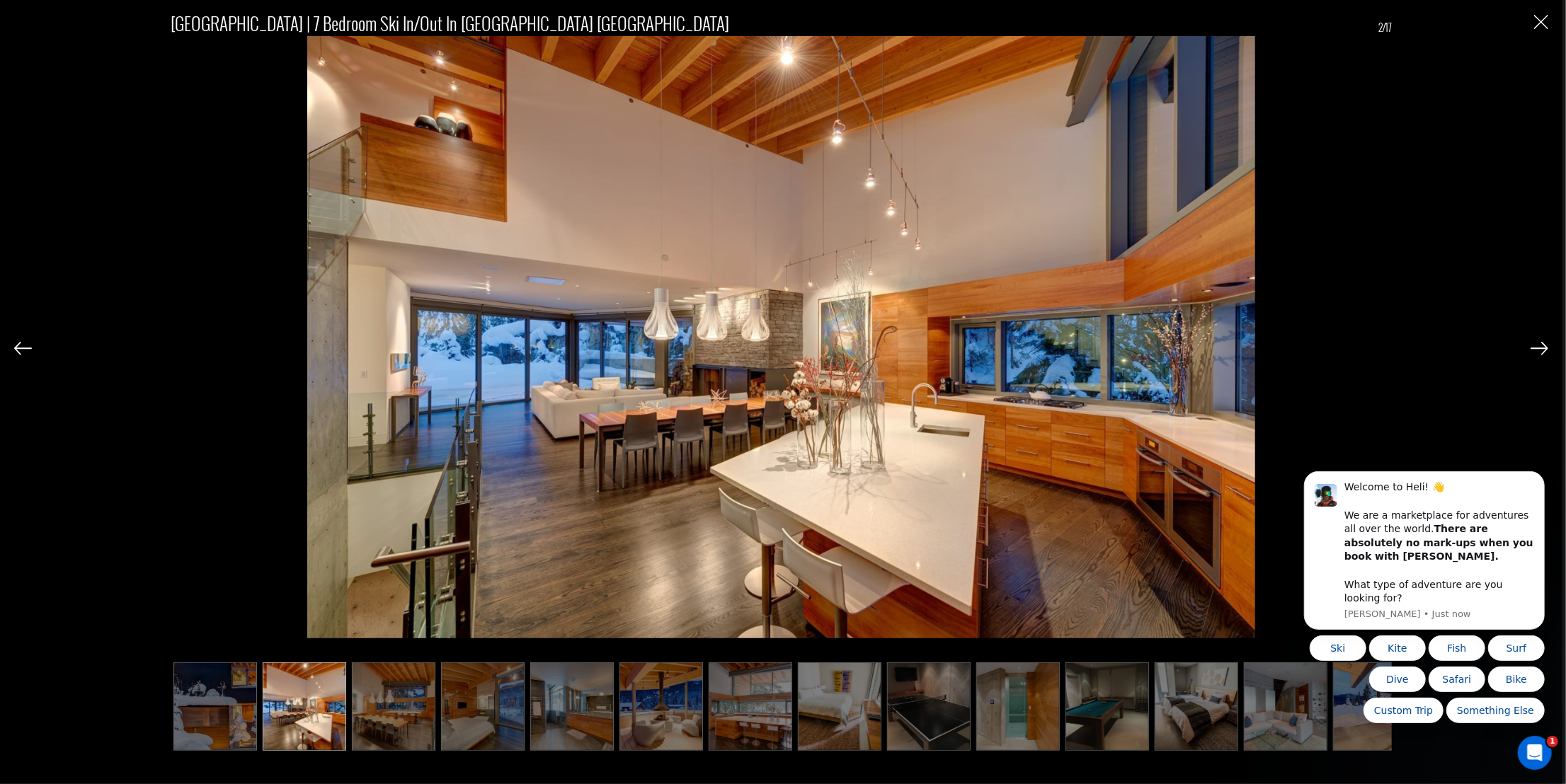
click at [1537, 344] on img at bounding box center [1539, 348] width 18 height 13
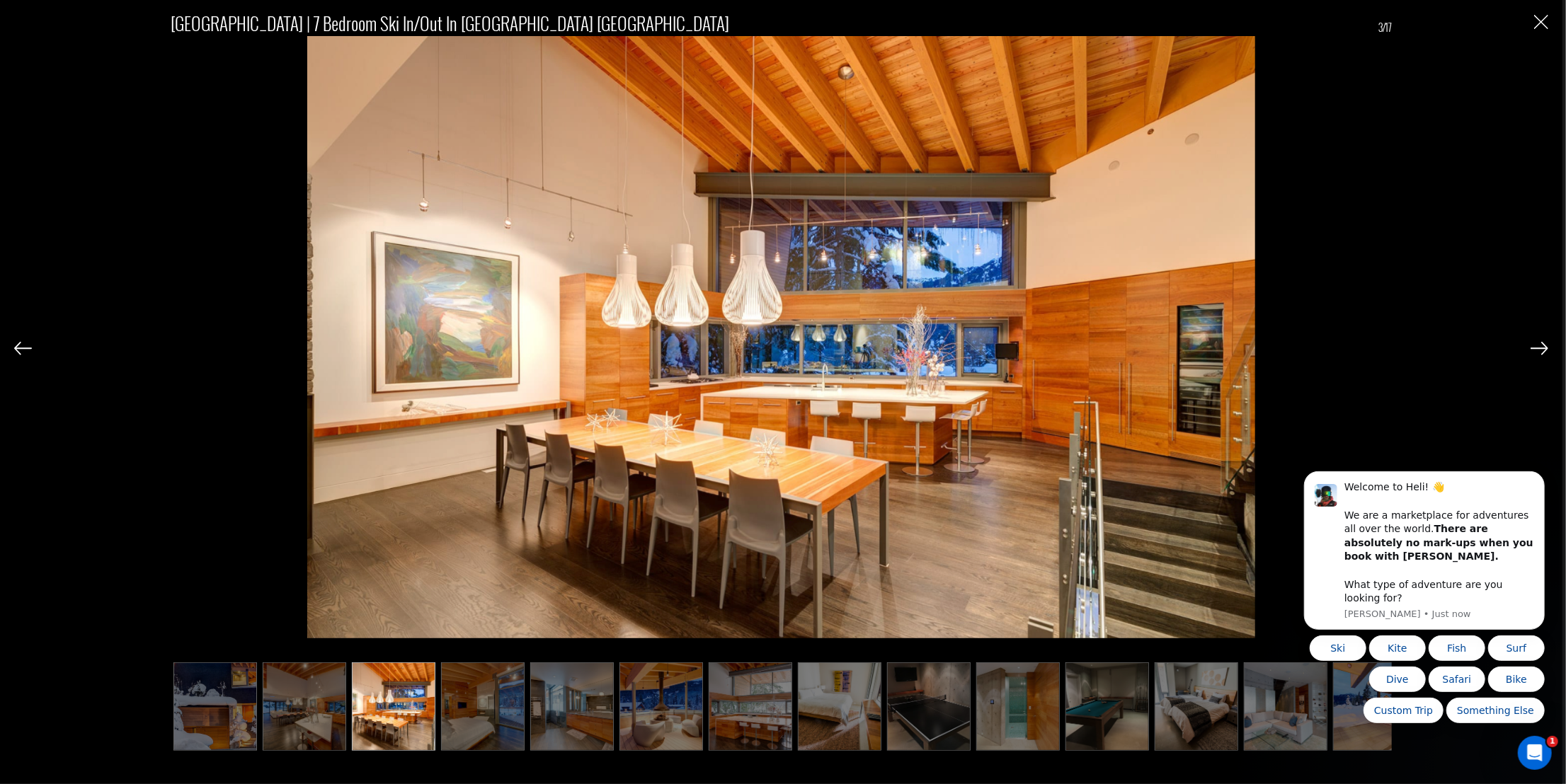
click at [15, 343] on img at bounding box center [23, 348] width 18 height 13
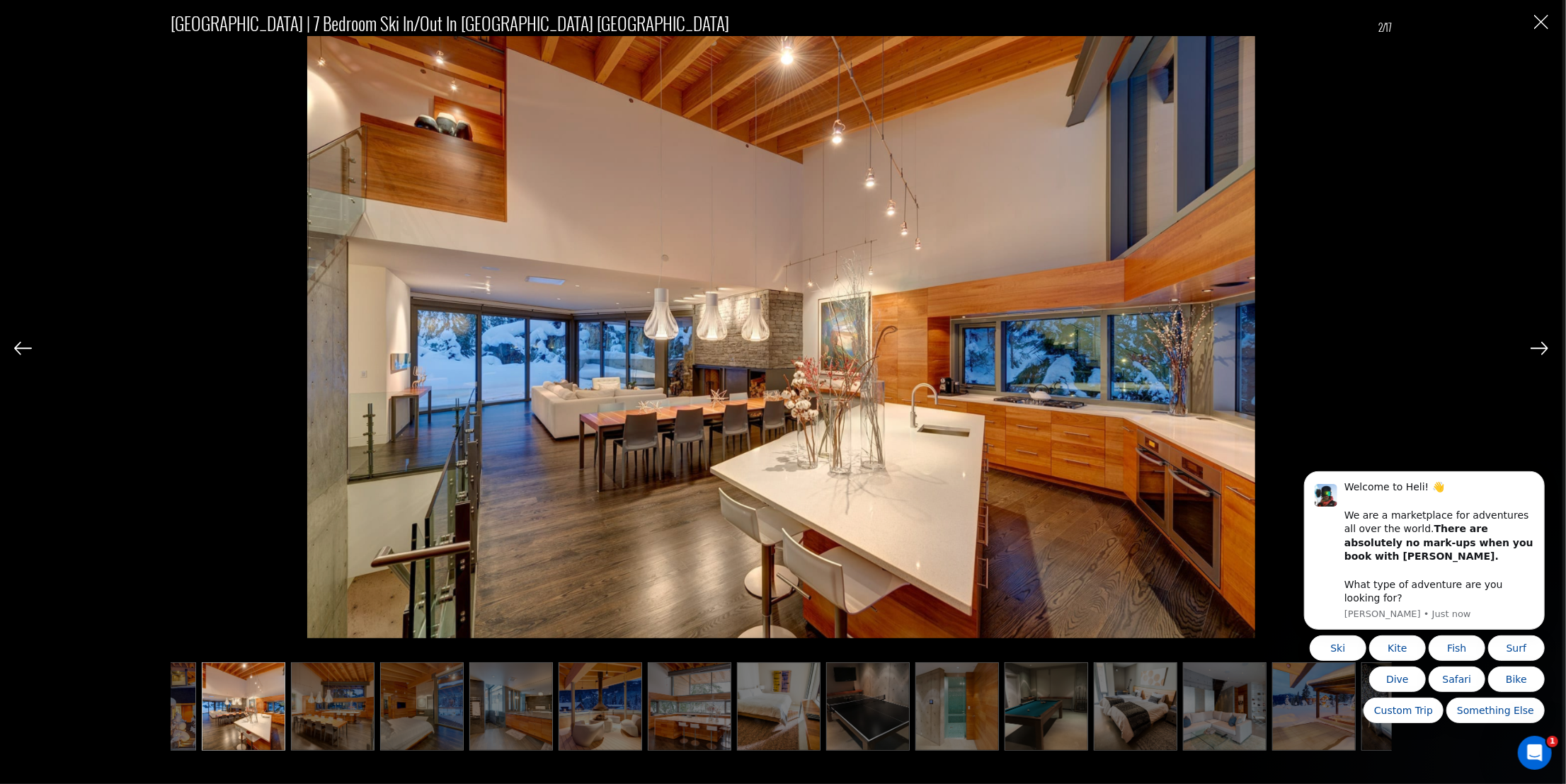
click at [15, 343] on img at bounding box center [23, 348] width 18 height 13
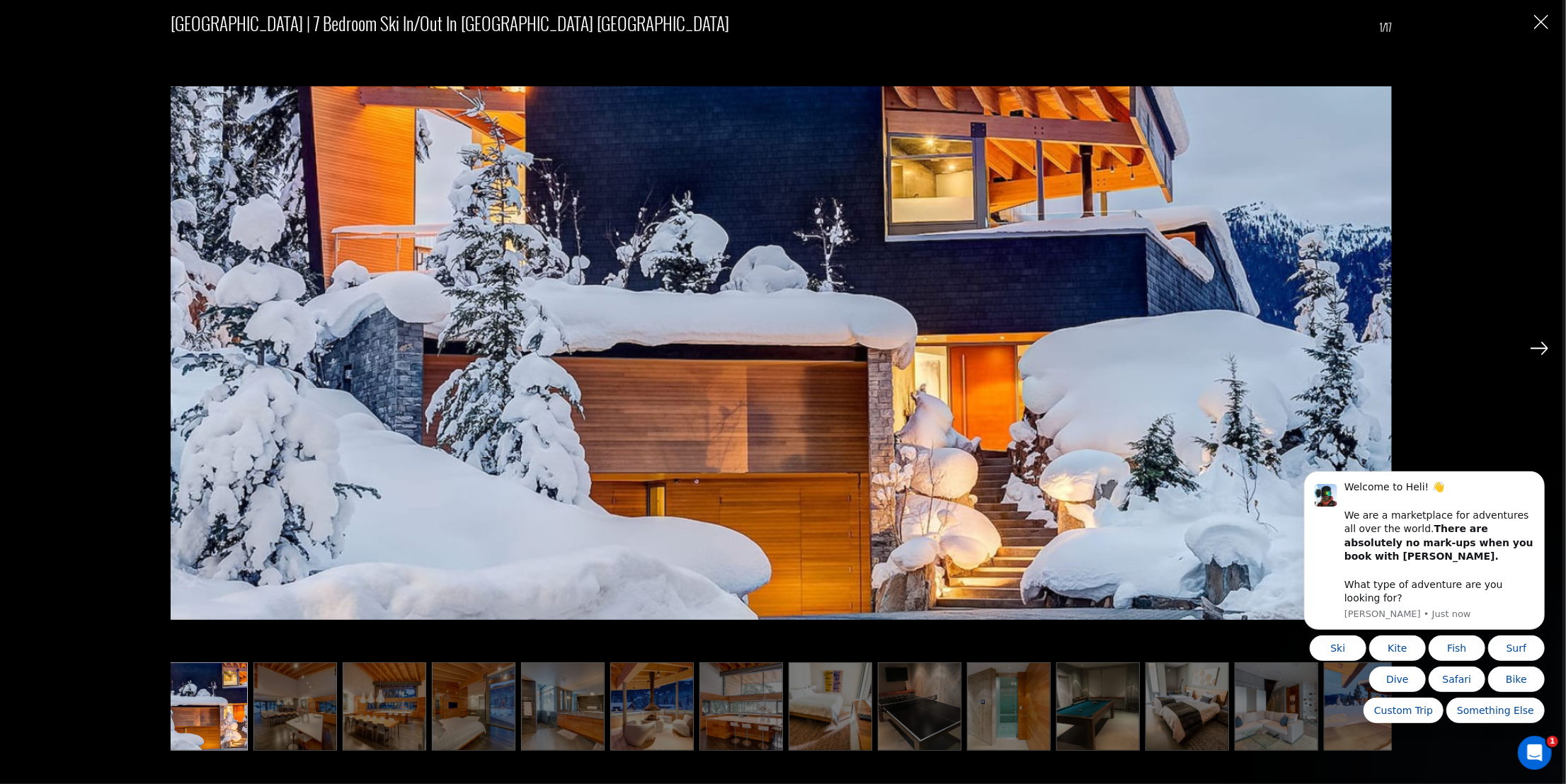
scroll to position [0, 0]
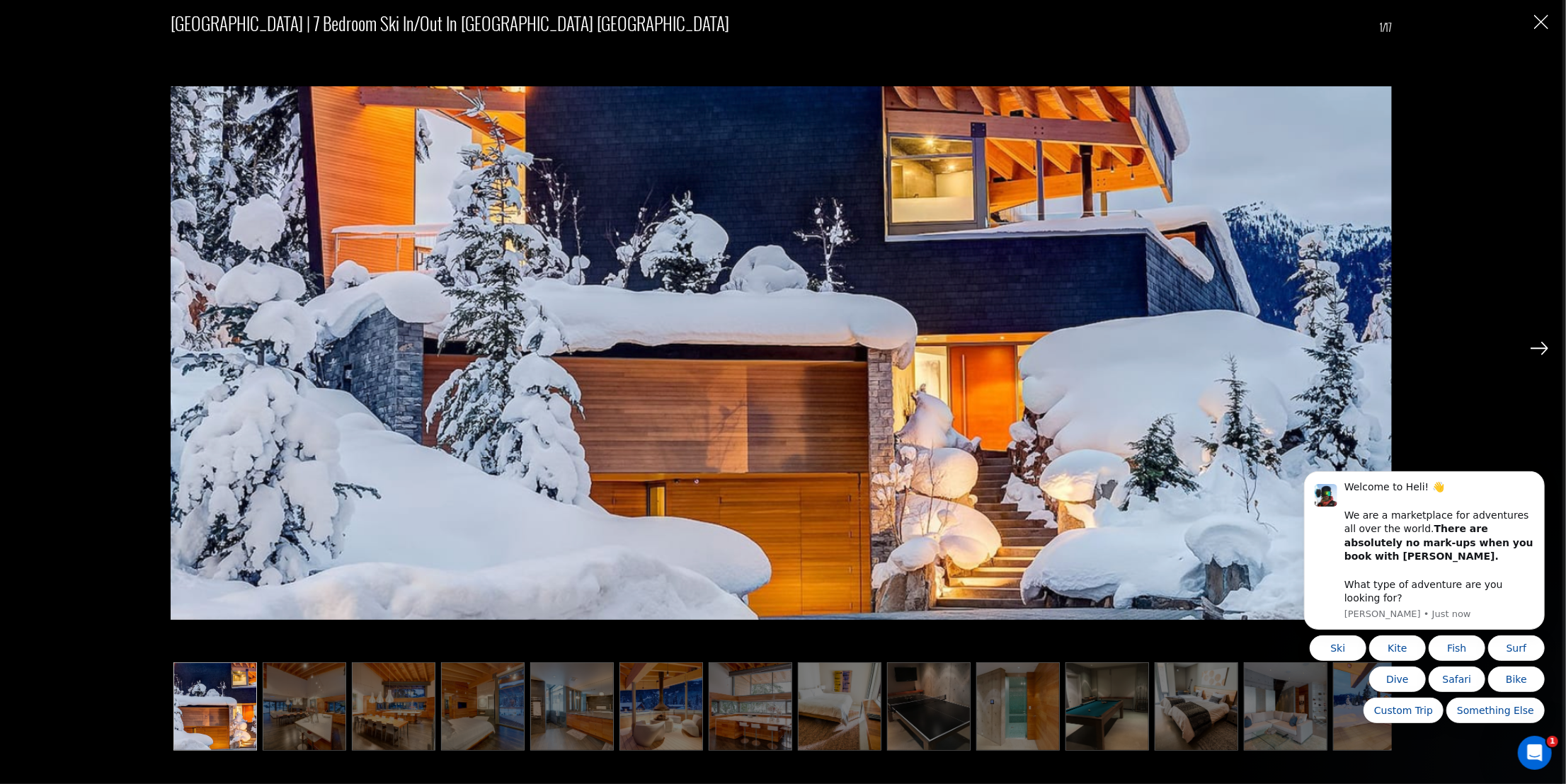
click at [1548, 348] on div "[GEOGRAPHIC_DATA] | 7 Bedroom Ski In/Out in [GEOGRAPHIC_DATA] [GEOGRAPHIC_DATA]…" at bounding box center [781, 392] width 1562 height 784
click at [1542, 344] on img at bounding box center [1539, 348] width 18 height 13
